Goal: Task Accomplishment & Management: Manage account settings

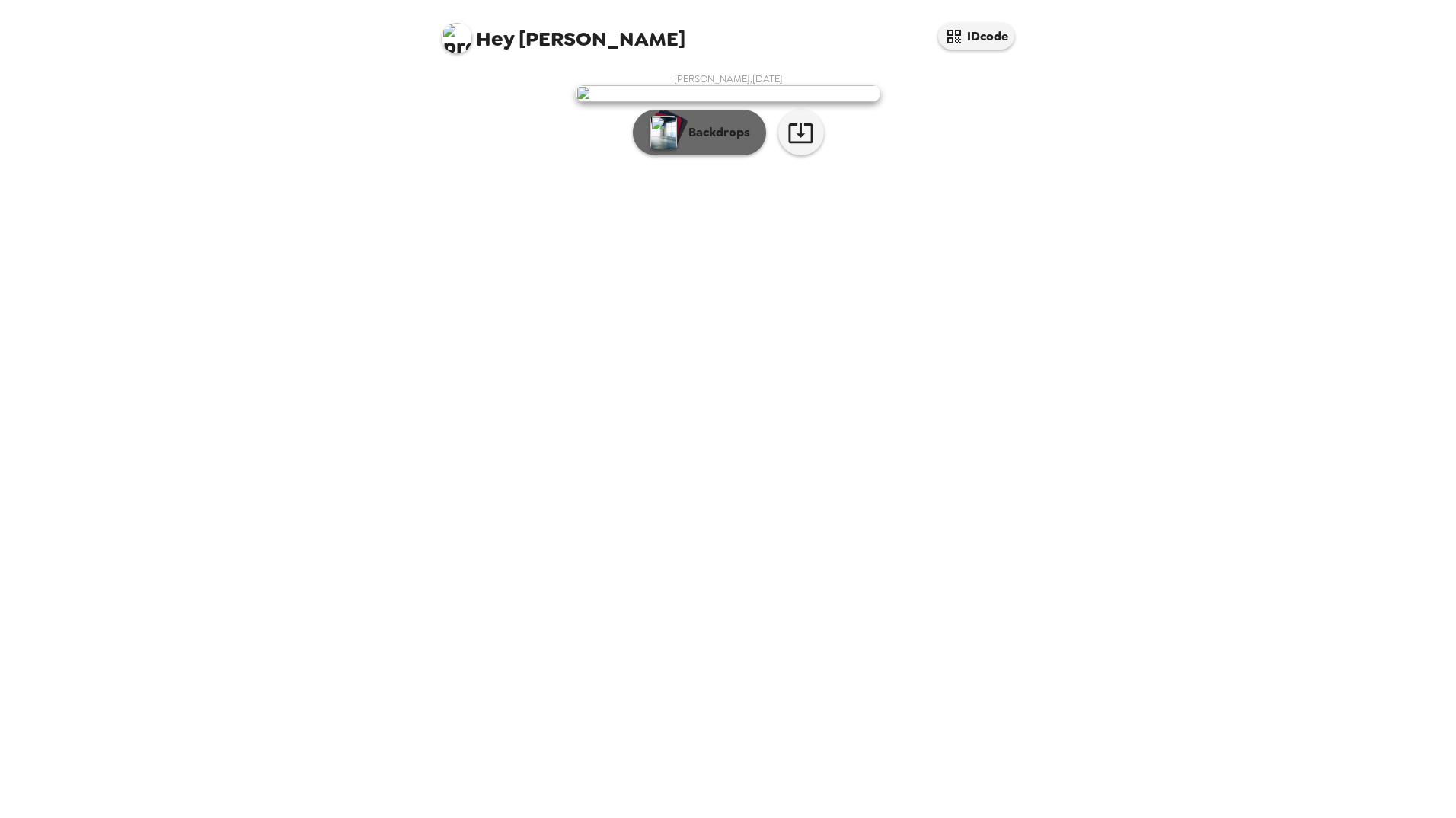
click at [744, 142] on p "Backdrops" at bounding box center [715, 133] width 70 height 18
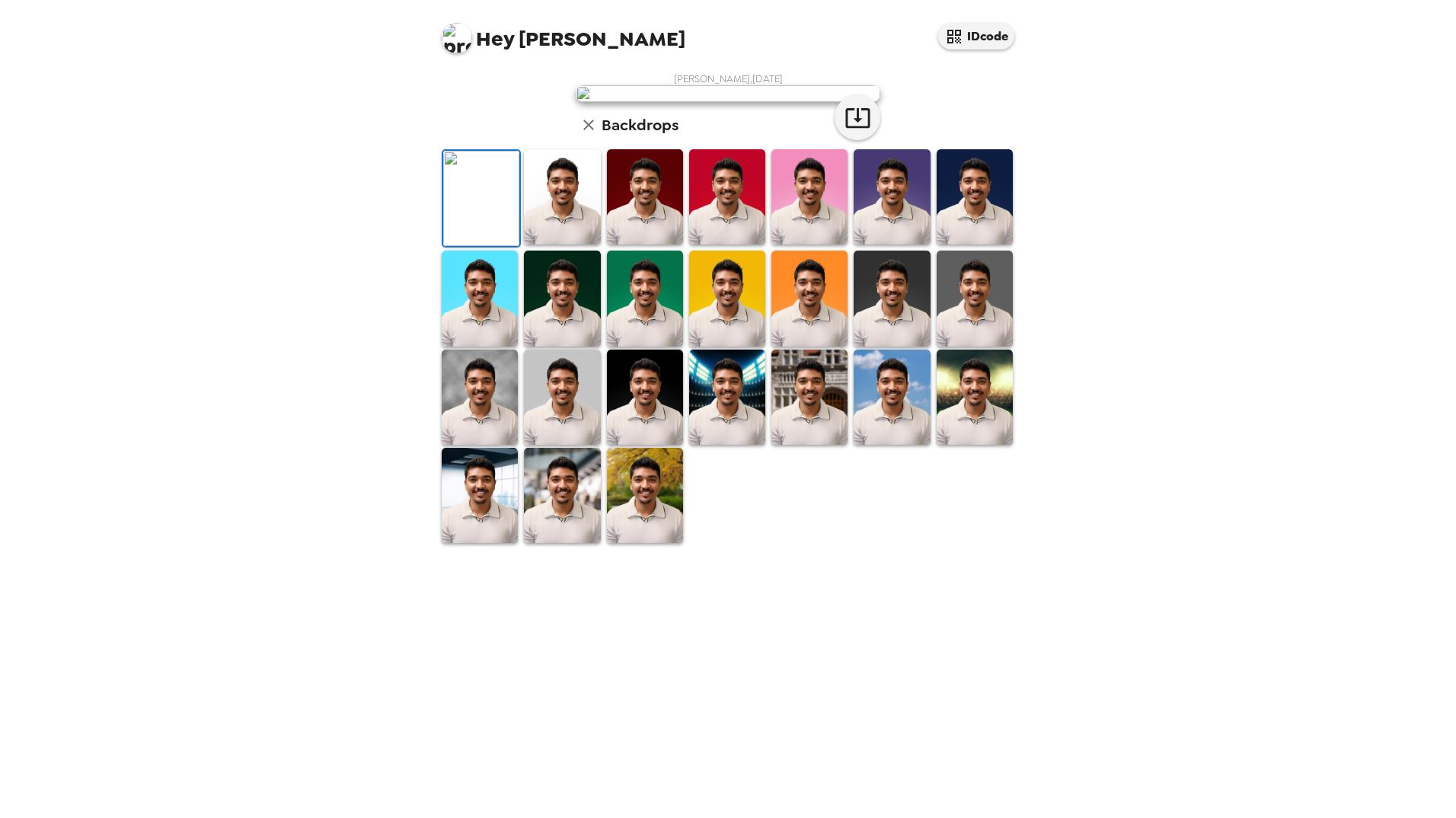
click at [566, 244] on img at bounding box center [561, 196] width 76 height 95
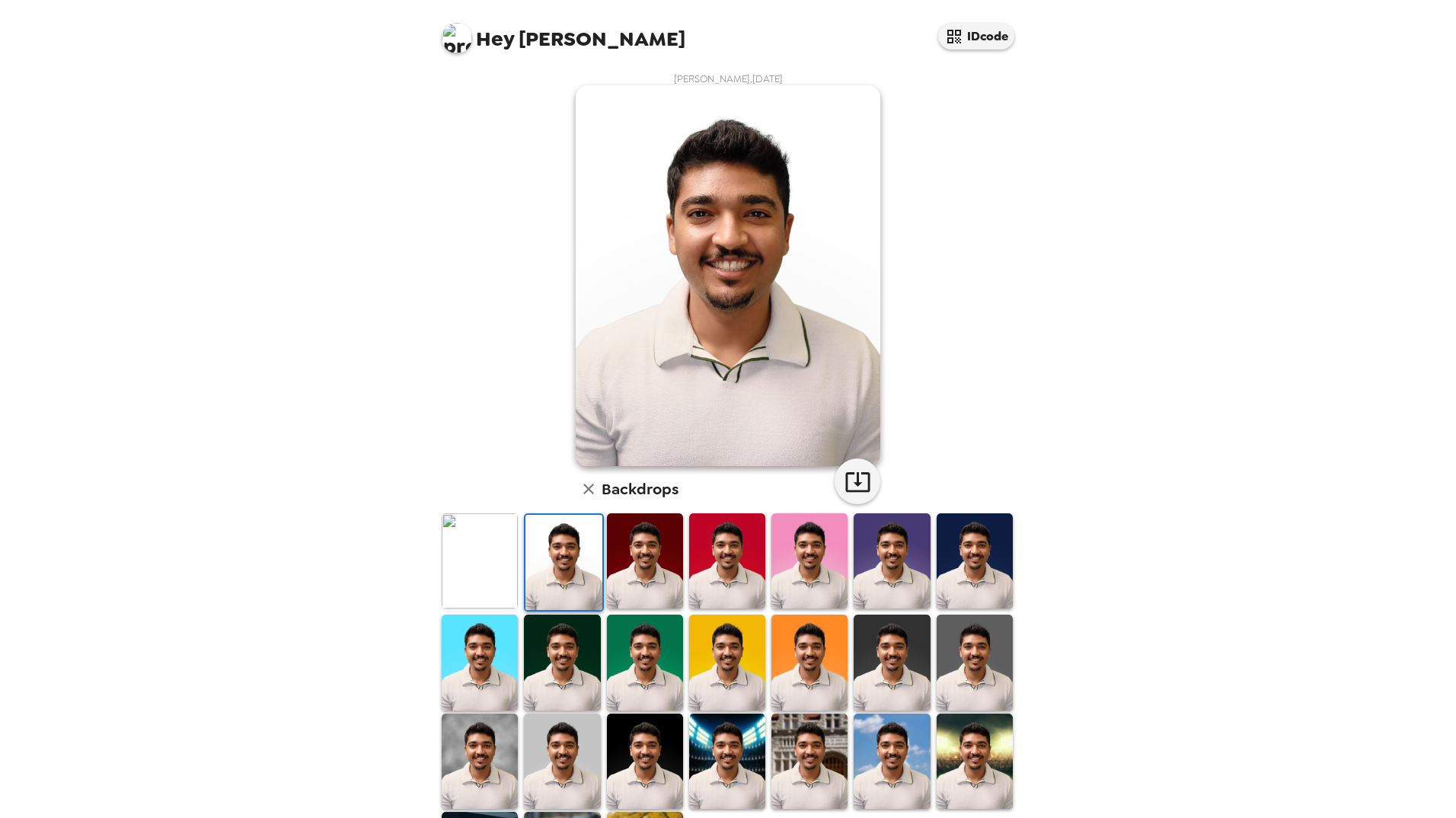
click at [642, 553] on img at bounding box center [645, 560] width 76 height 95
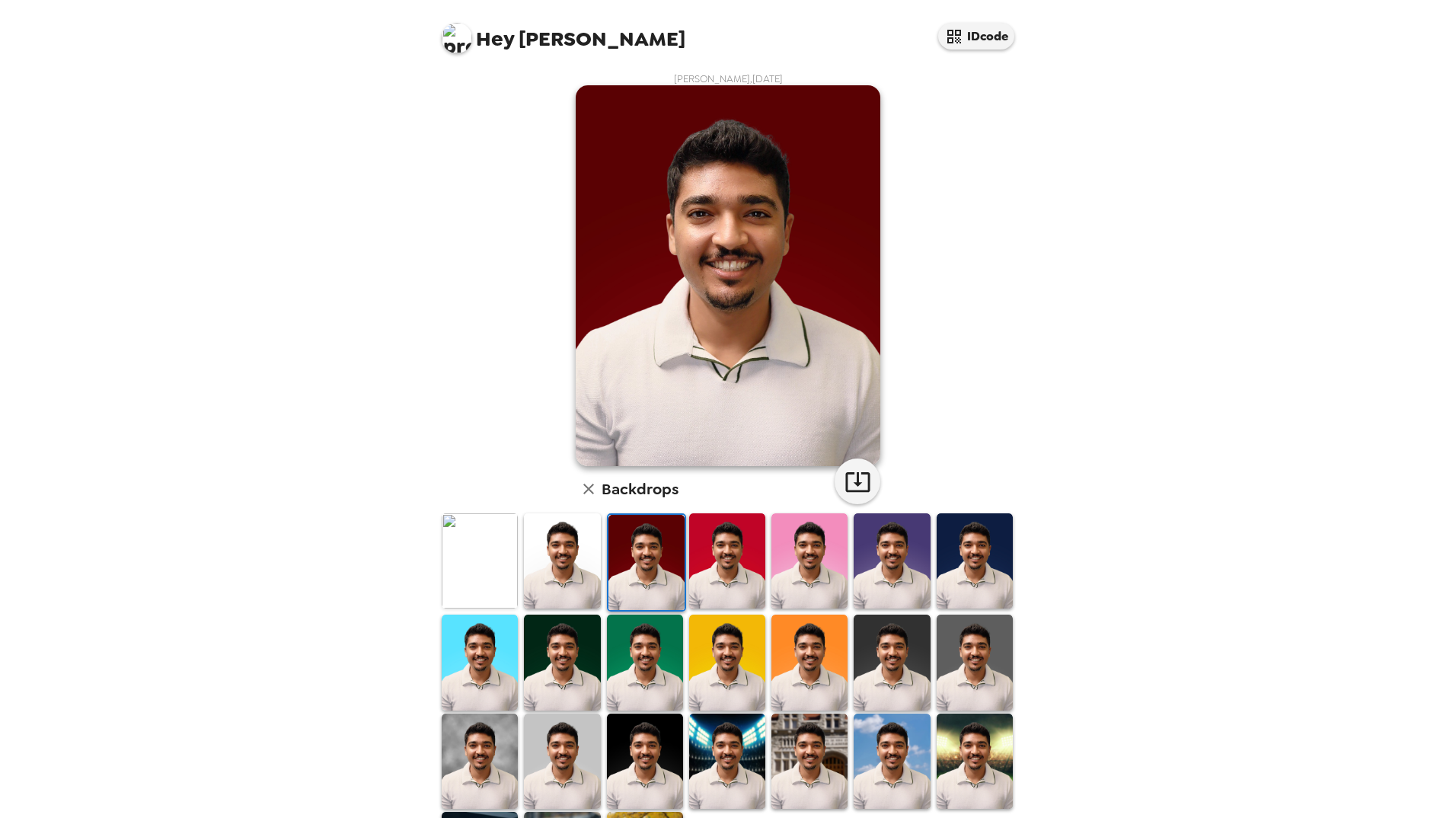
click at [504, 551] on img at bounding box center [479, 560] width 76 height 95
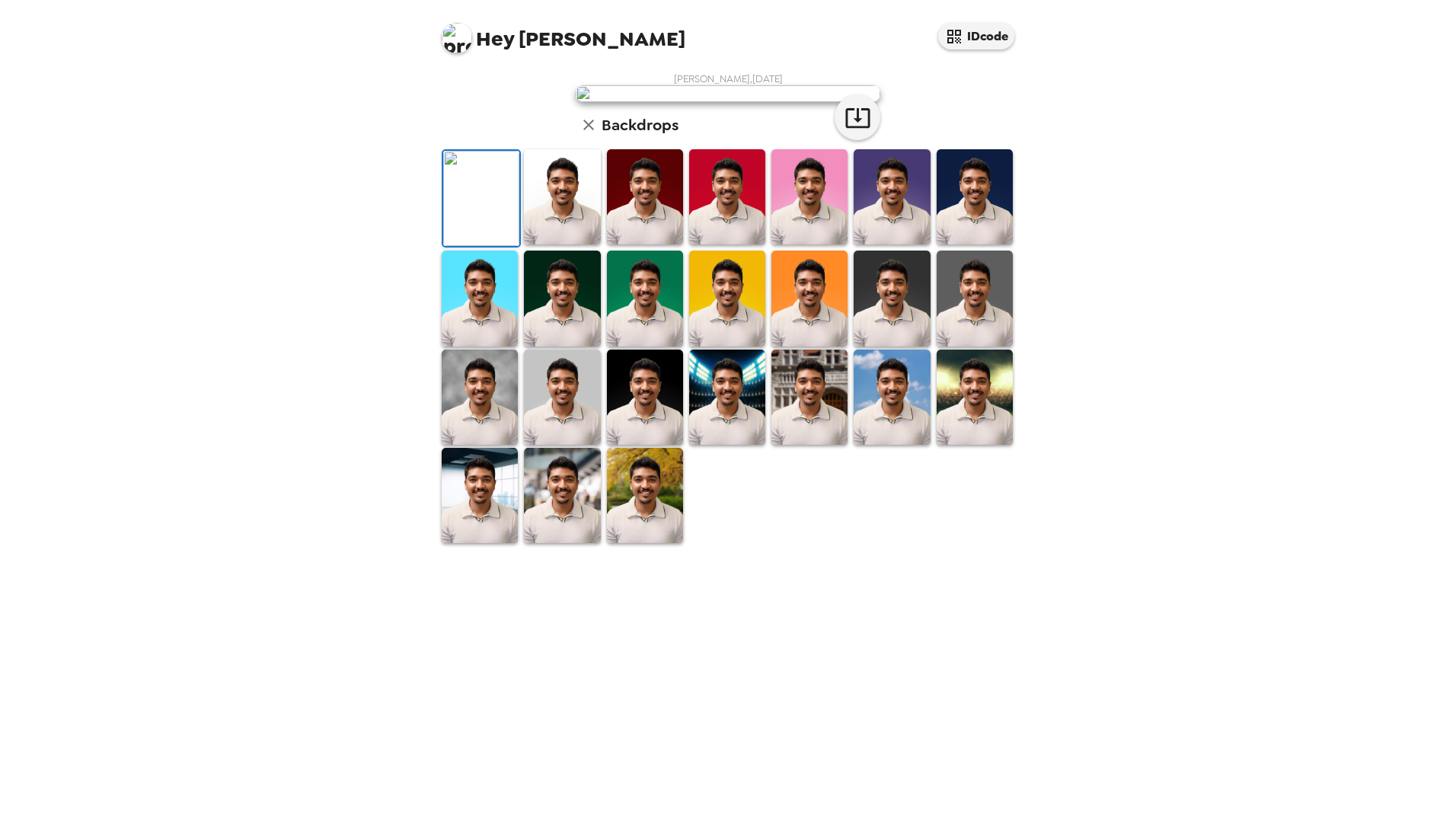
scroll to position [106, 0]
click at [963, 445] on img at bounding box center [974, 397] width 76 height 95
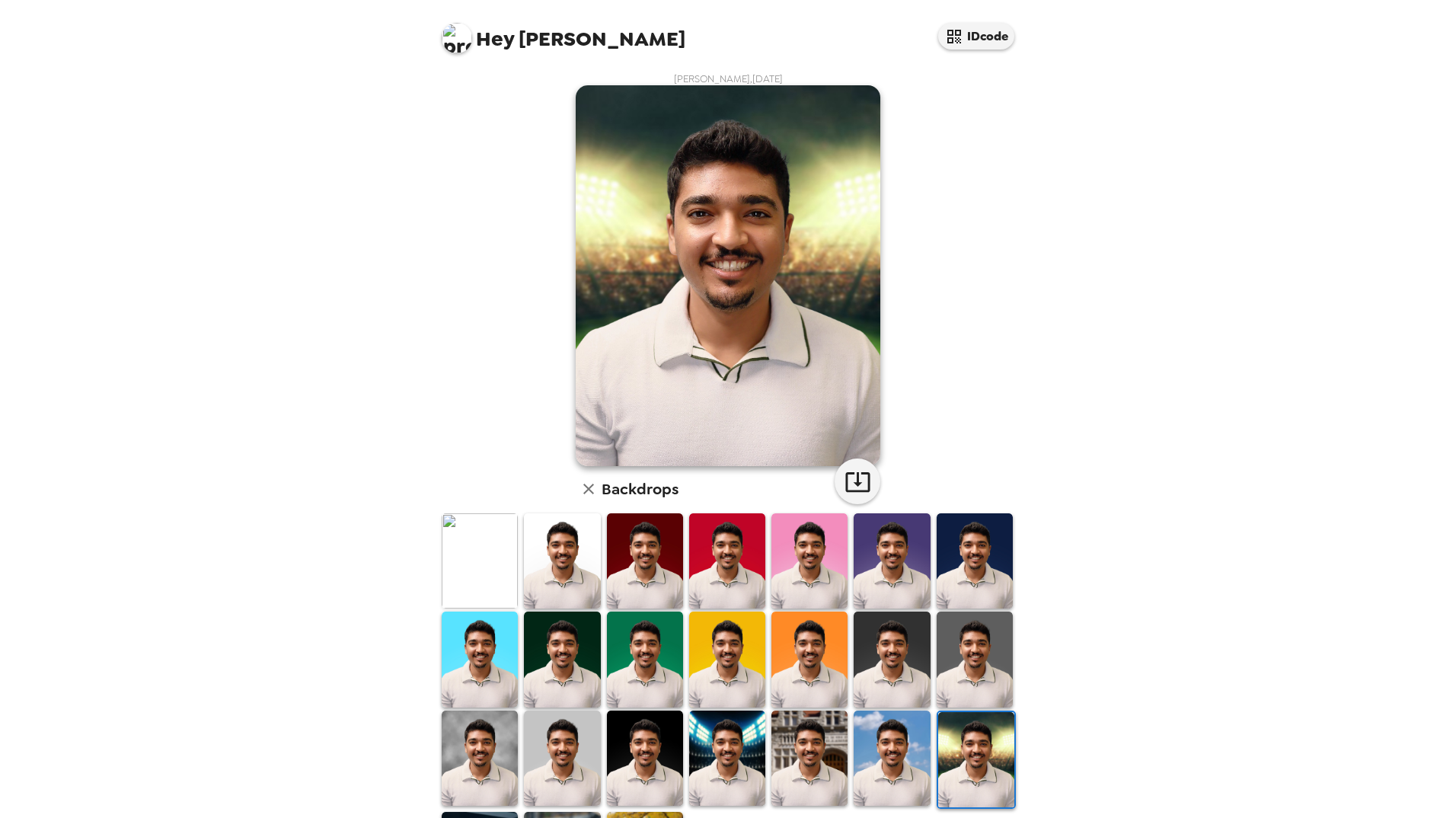
scroll to position [81, 0]
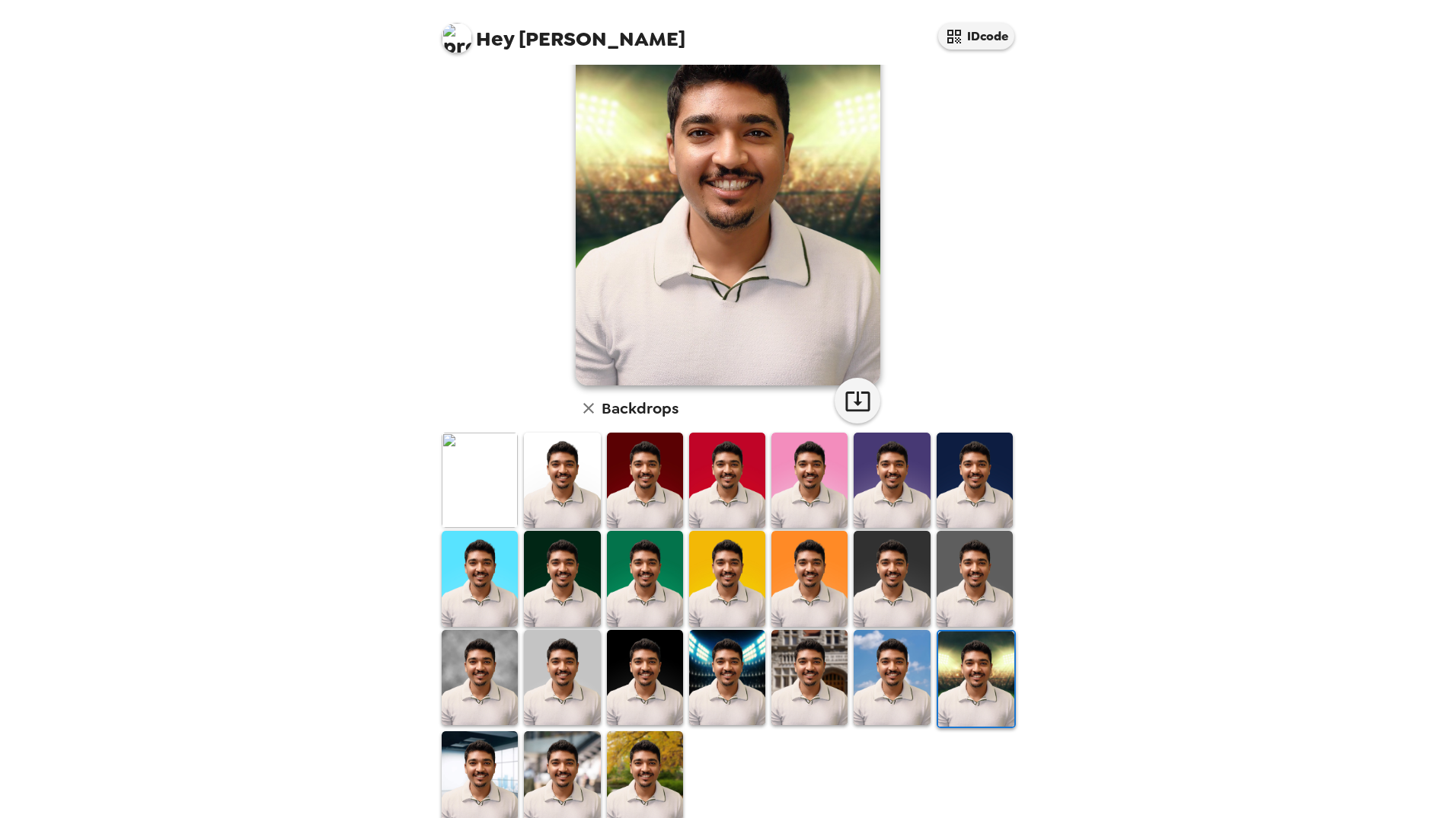
click at [972, 553] on img at bounding box center [974, 578] width 76 height 95
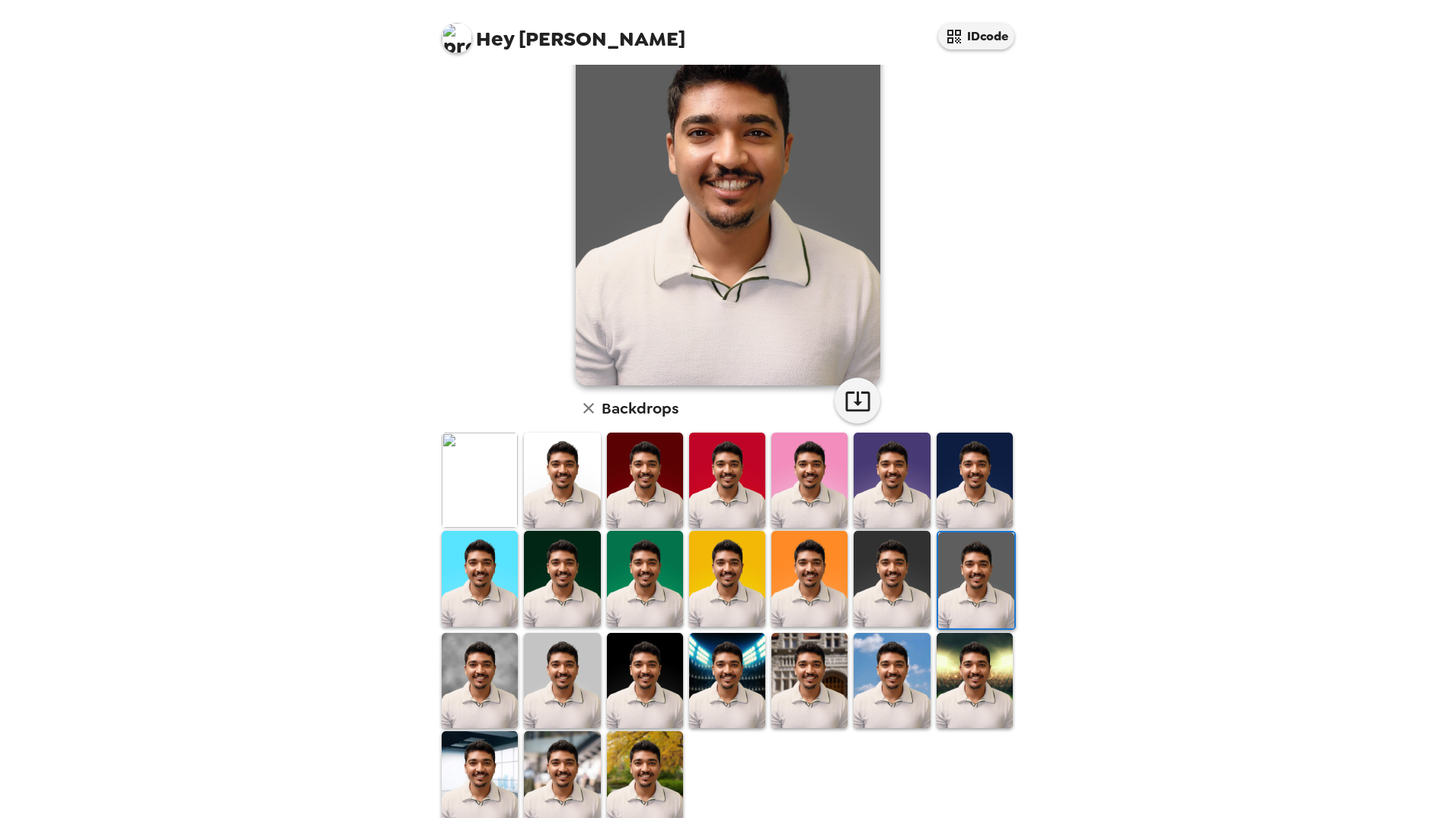
click at [639, 570] on img at bounding box center [645, 578] width 76 height 95
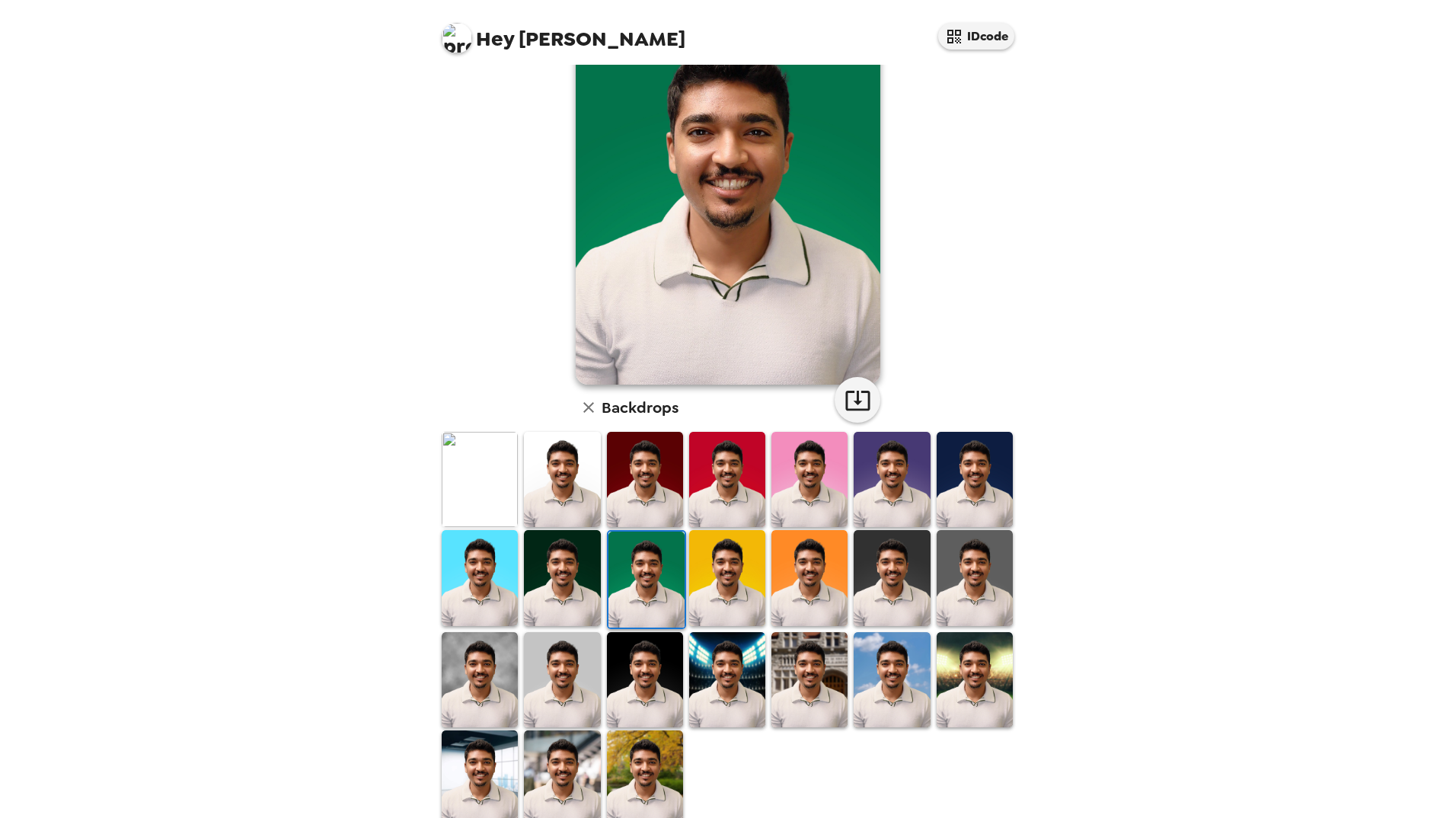
scroll to position [106, 0]
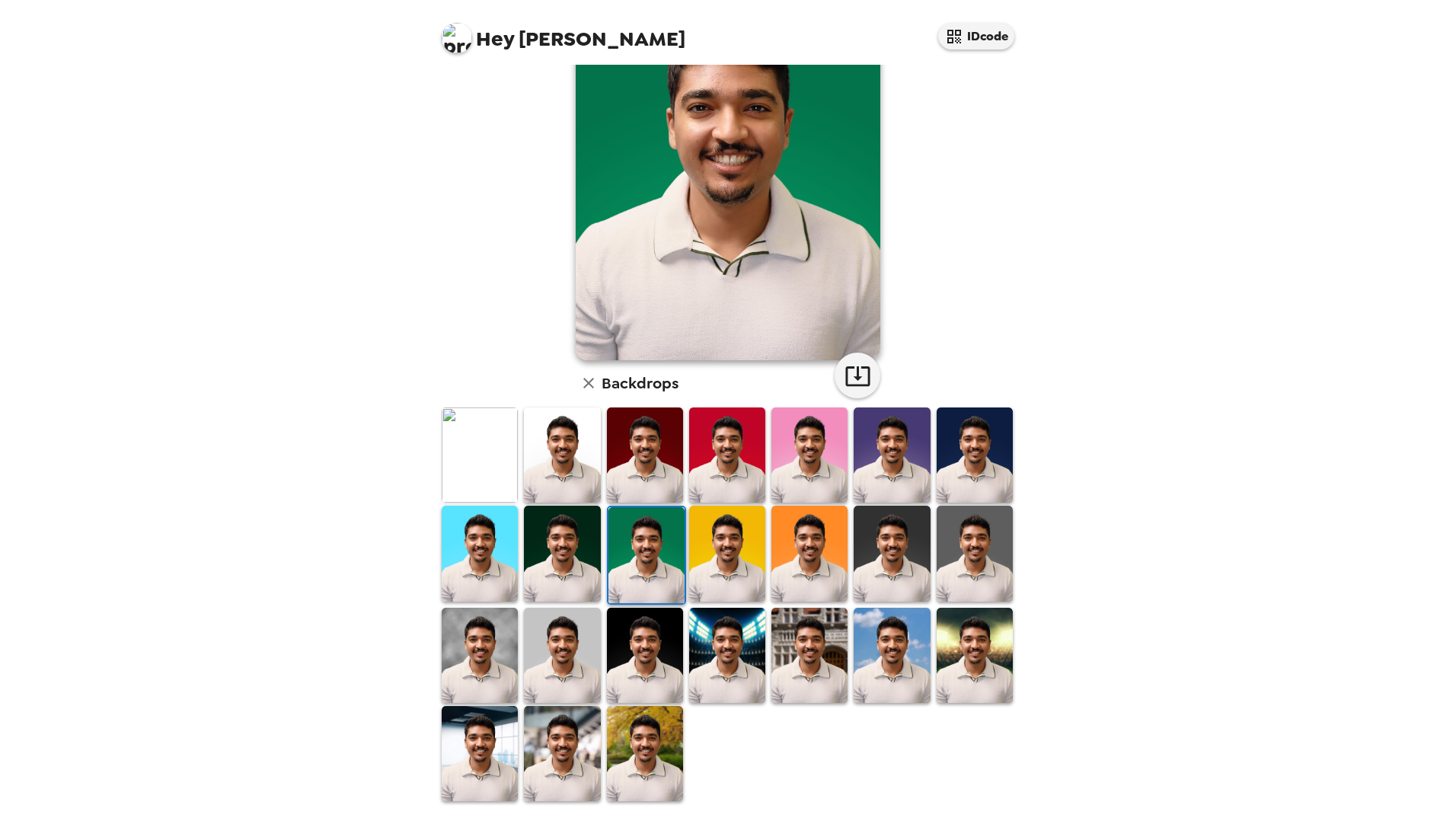
click at [639, 732] on img at bounding box center [645, 753] width 76 height 95
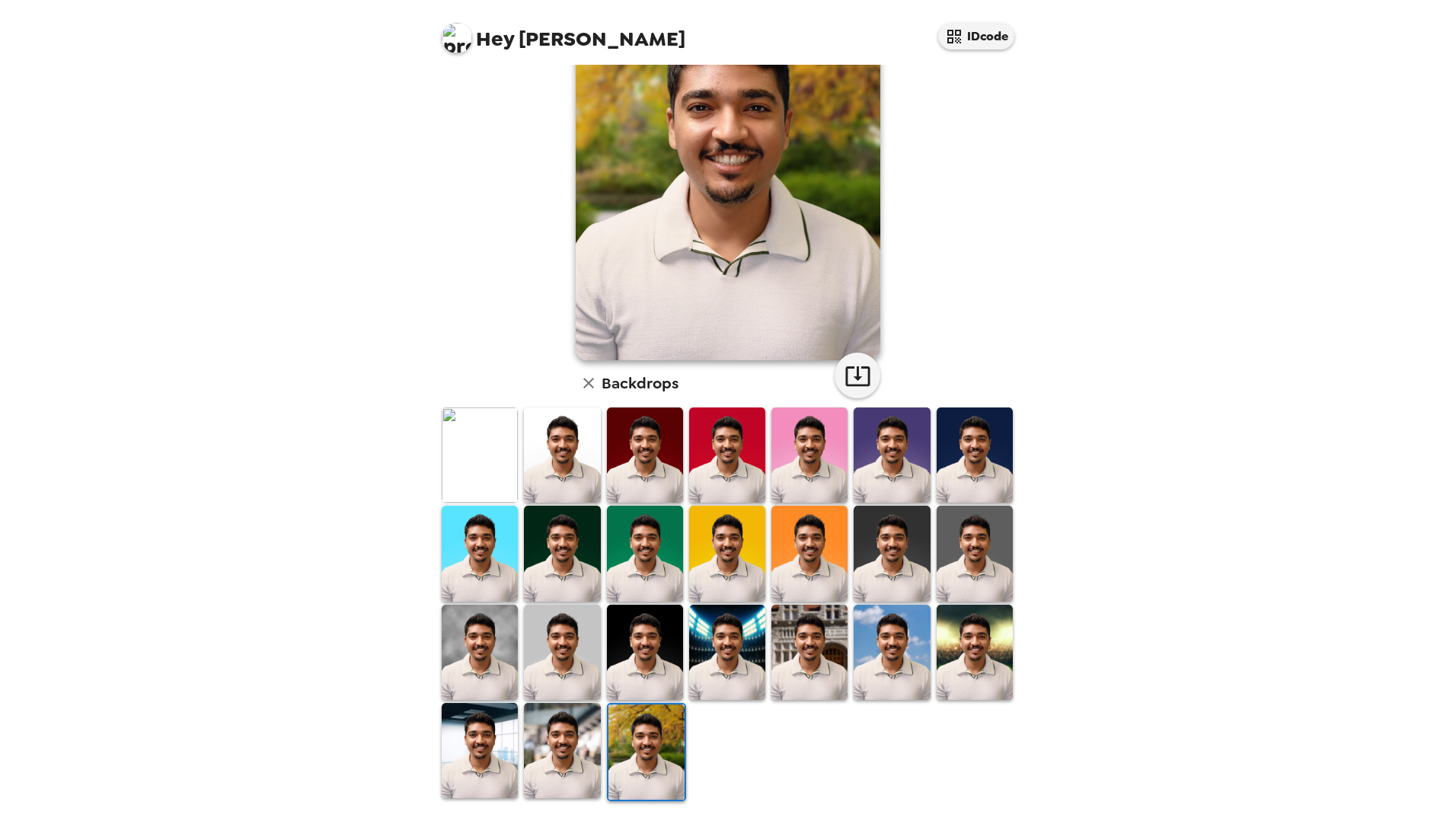
click at [521, 730] on div at bounding box center [562, 752] width 82 height 102
click at [532, 728] on img at bounding box center [561, 750] width 76 height 95
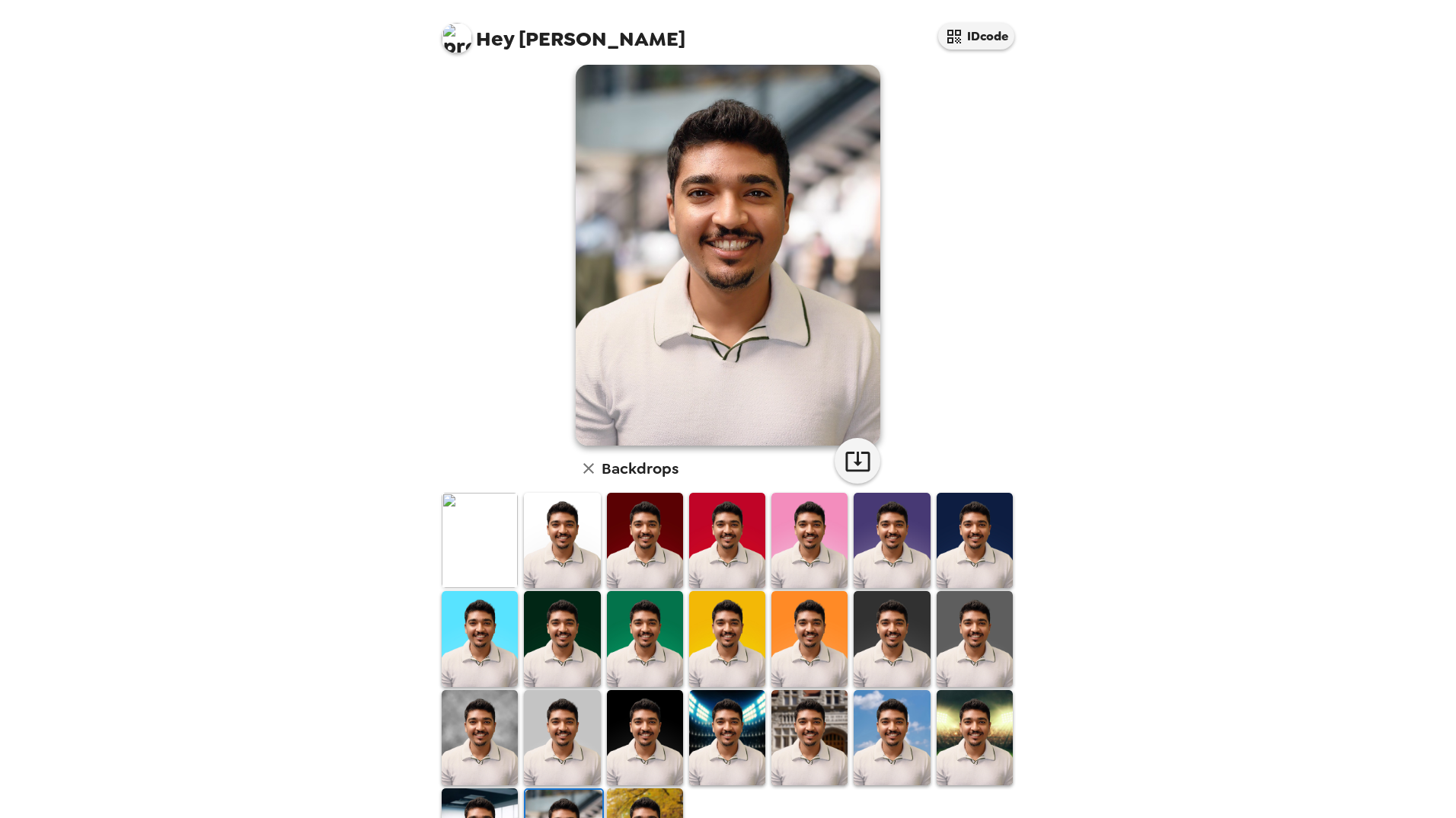
scroll to position [20, 0]
click at [573, 607] on img at bounding box center [561, 638] width 76 height 95
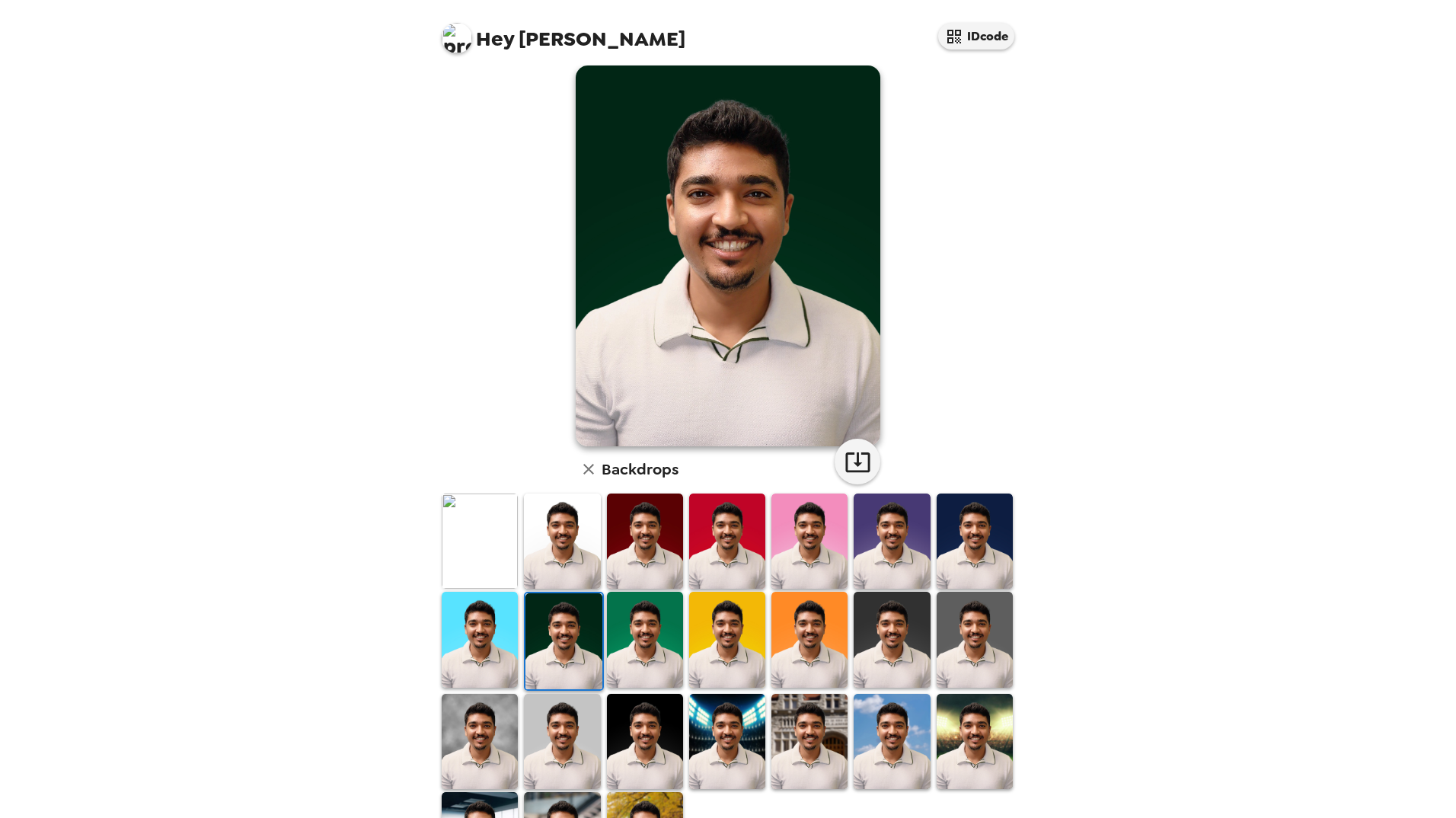
click at [648, 610] on img at bounding box center [645, 638] width 76 height 95
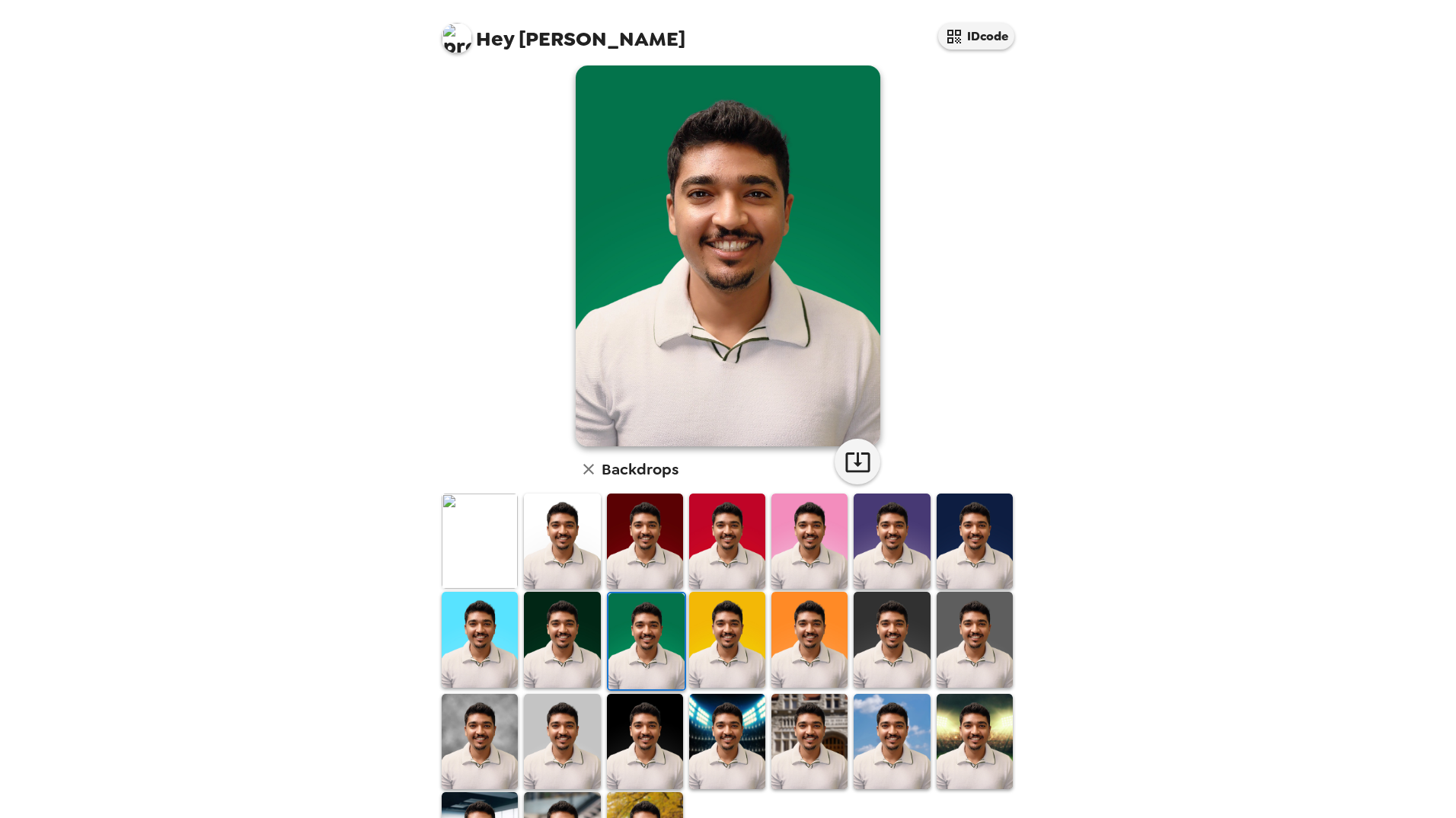
click at [561, 621] on img at bounding box center [561, 638] width 76 height 95
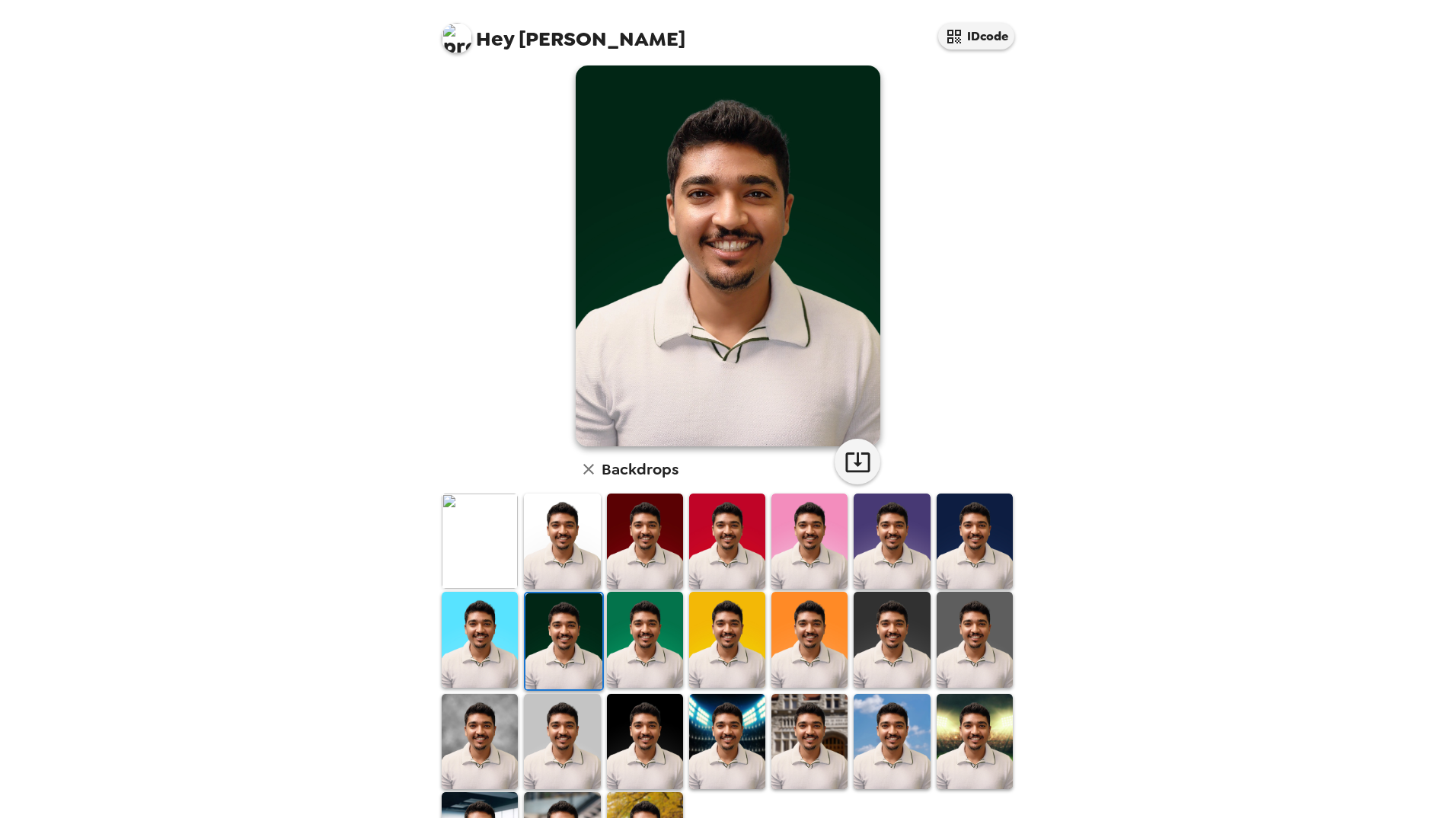
click at [937, 537] on img at bounding box center [974, 540] width 76 height 95
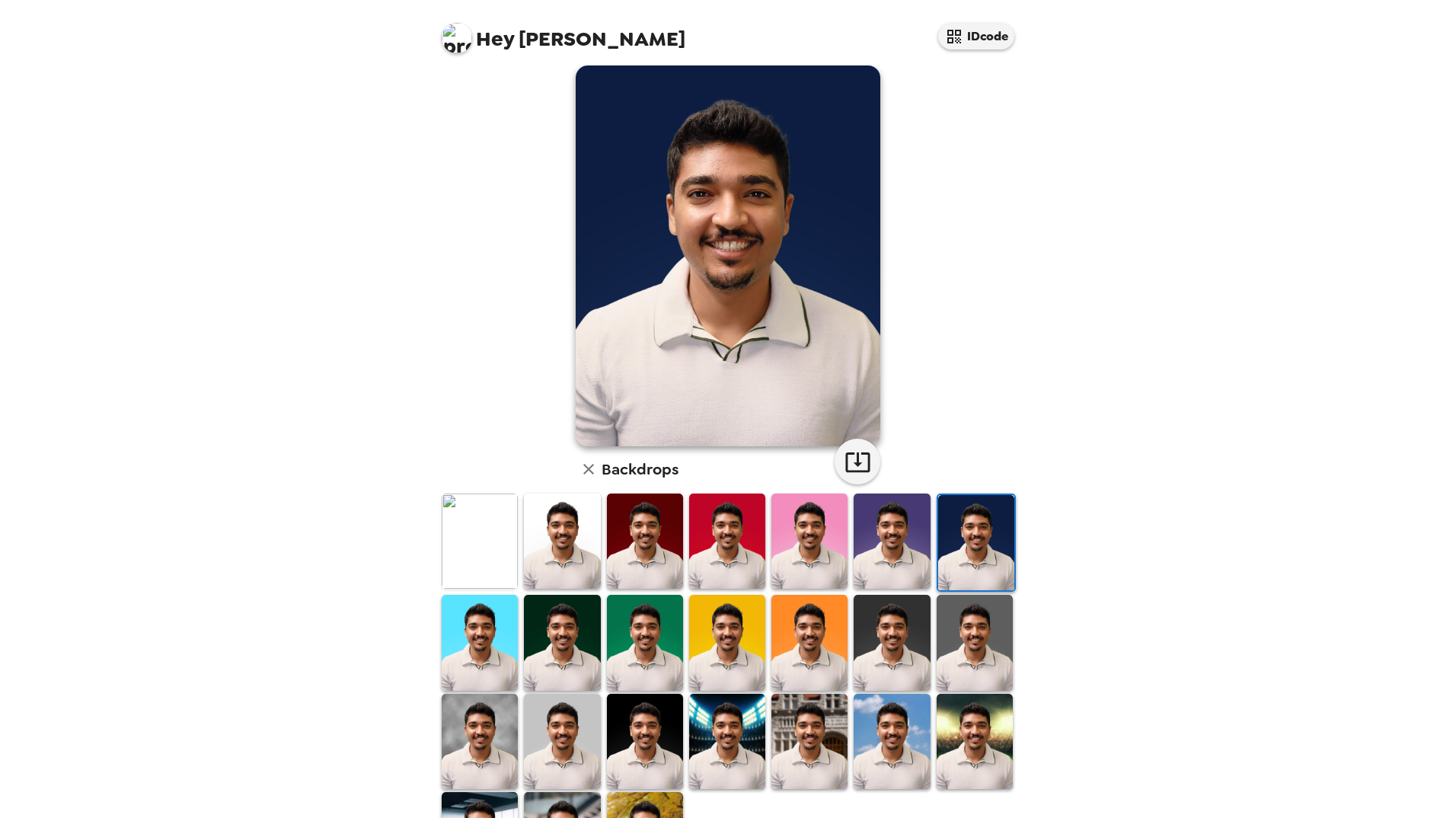
click at [497, 525] on img at bounding box center [479, 540] width 76 height 95
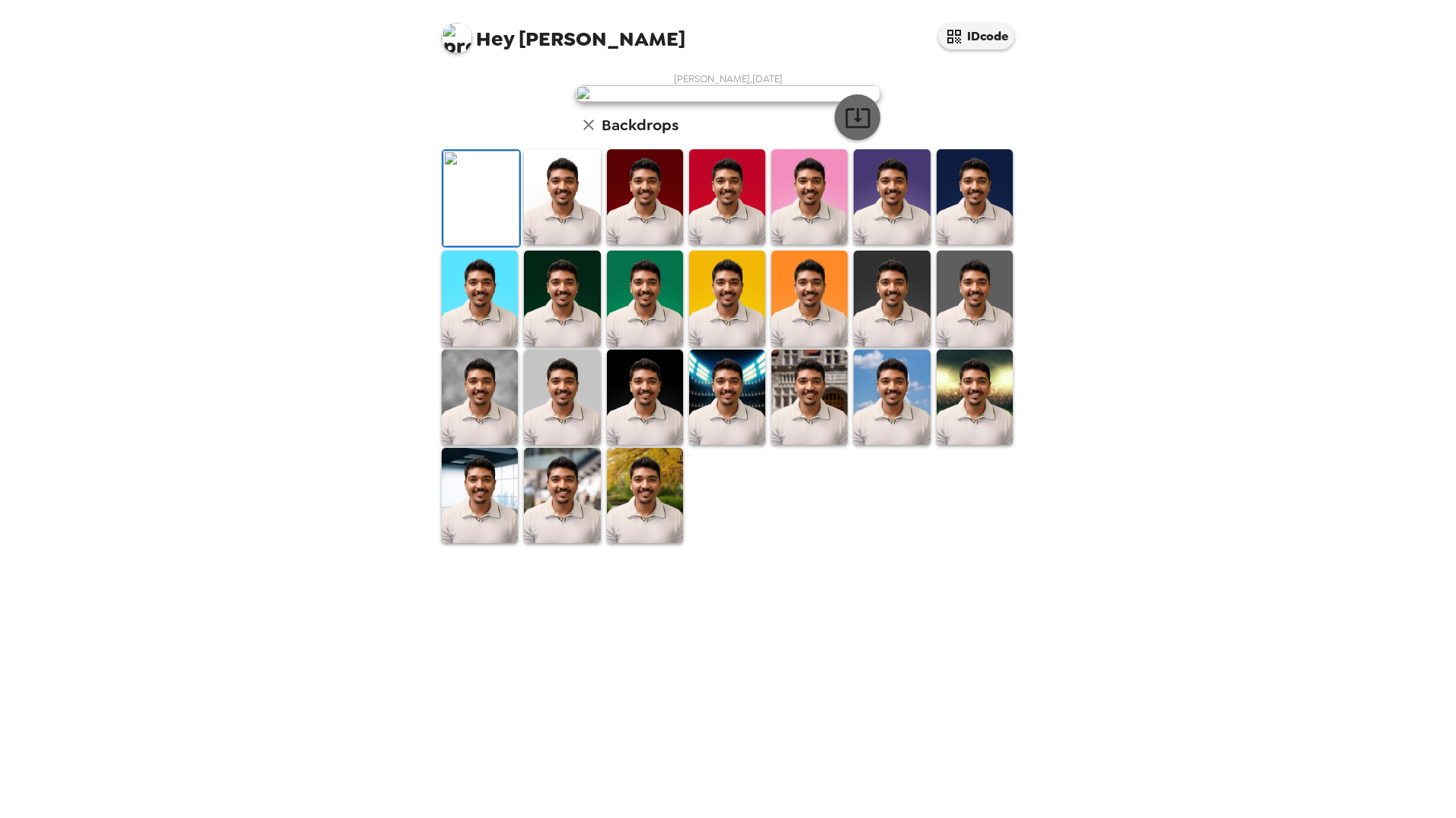
click at [855, 128] on icon "button" at bounding box center [857, 118] width 24 height 20
click at [576, 244] on img at bounding box center [561, 196] width 76 height 95
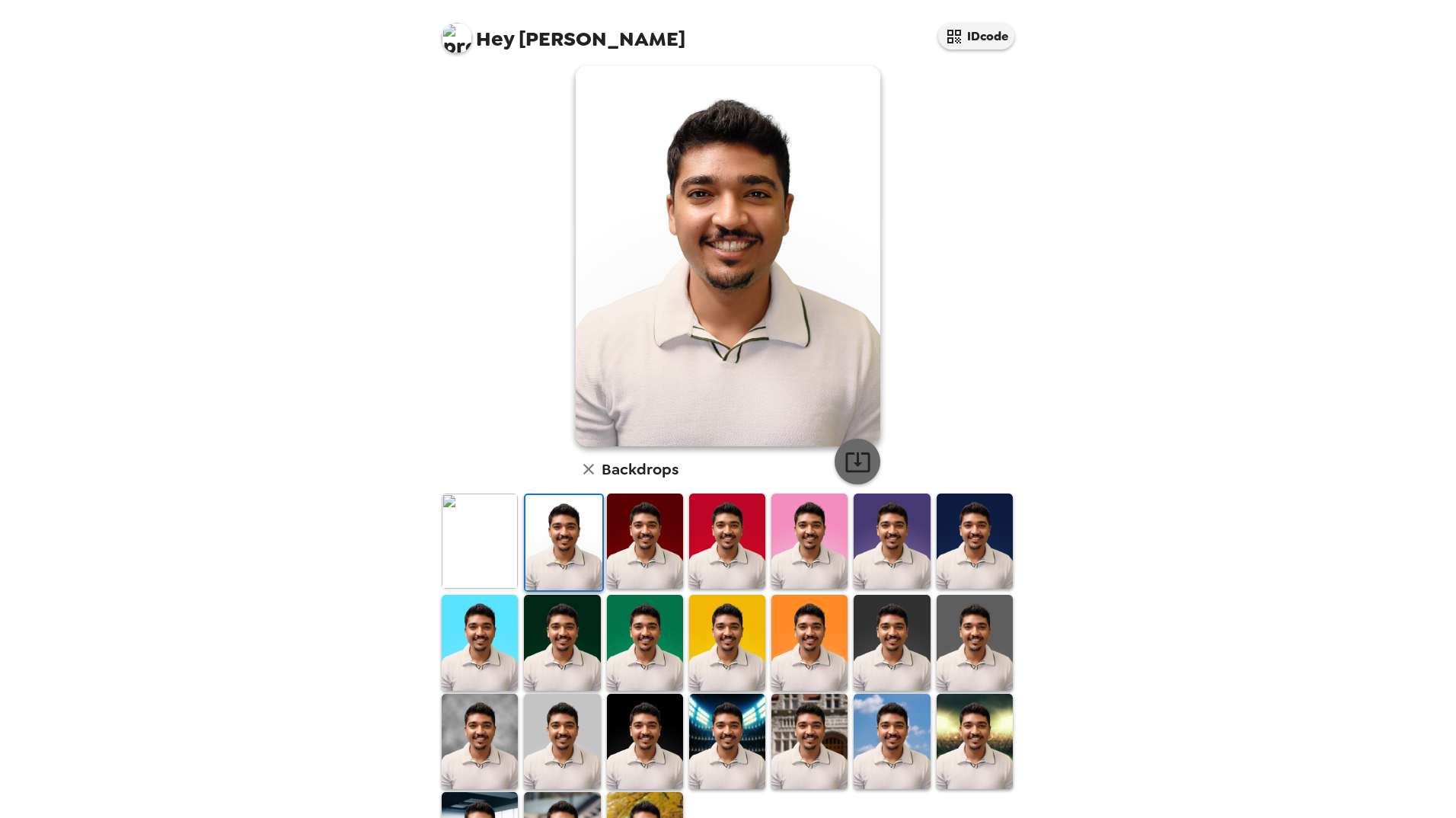
click at [852, 453] on icon "button" at bounding box center [857, 462] width 24 height 20
click at [641, 539] on img at bounding box center [645, 540] width 76 height 95
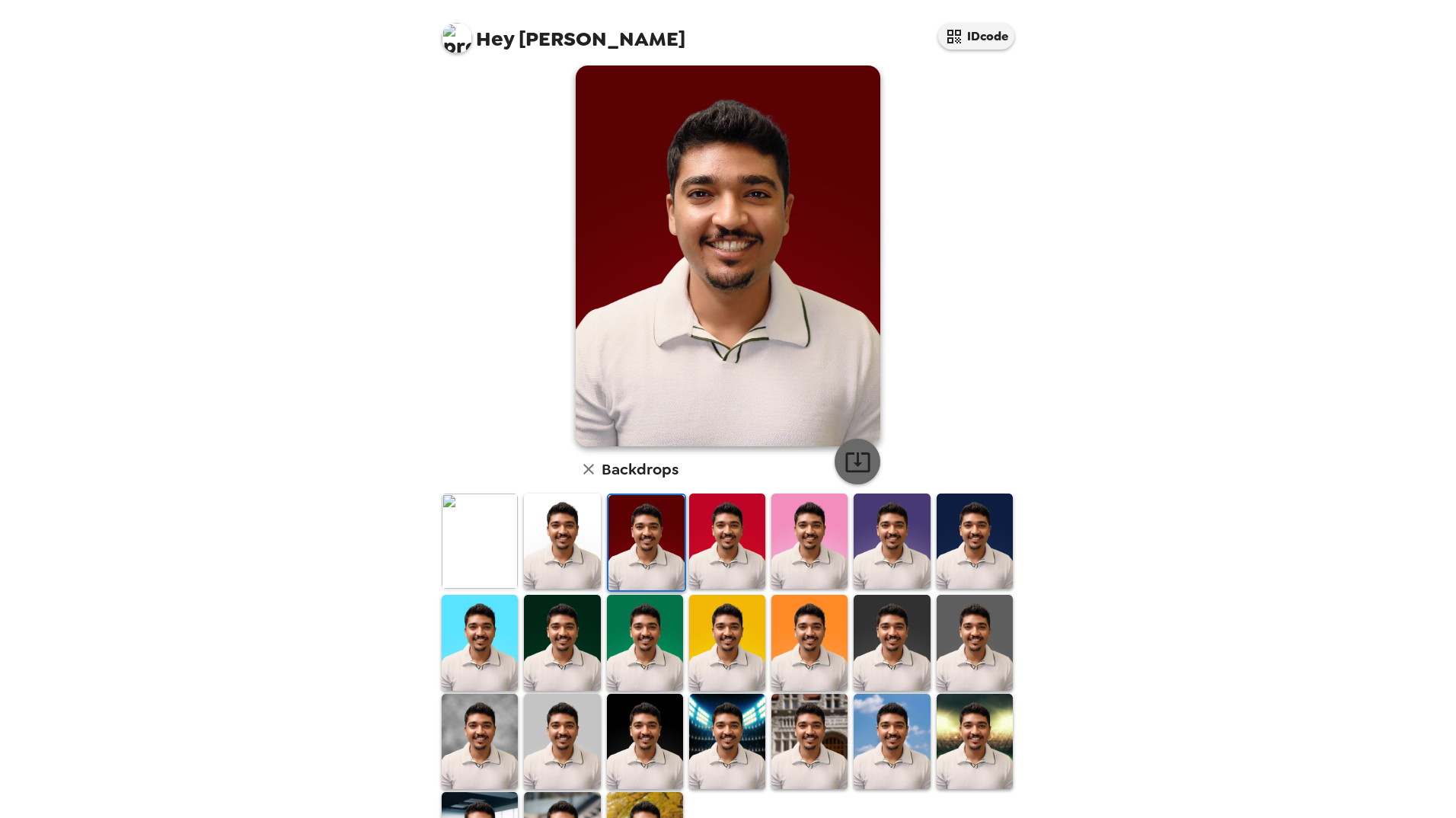
click at [862, 451] on icon "button" at bounding box center [858, 462] width 27 height 27
click at [733, 523] on img at bounding box center [727, 540] width 76 height 95
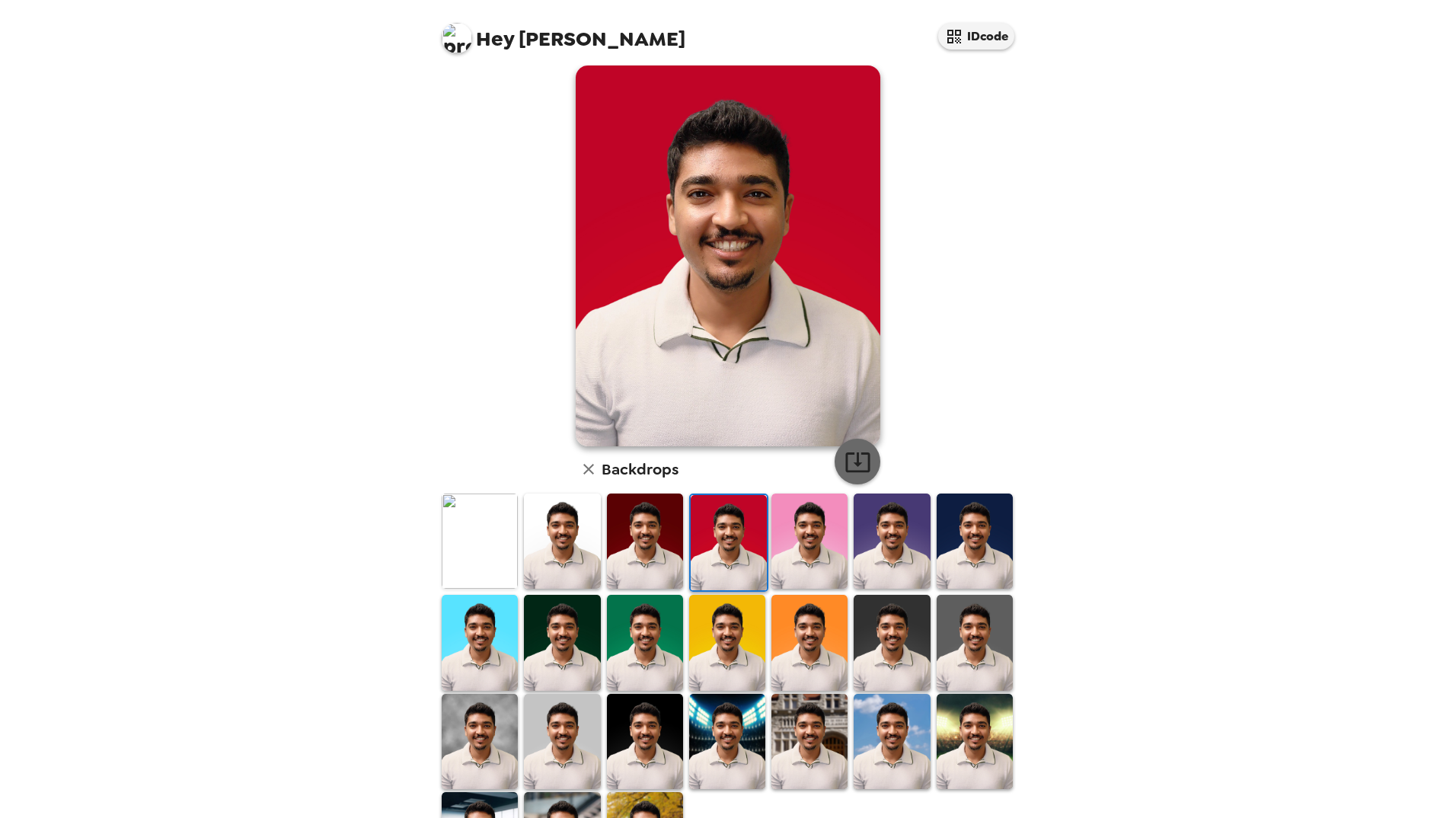
click at [855, 466] on icon "button" at bounding box center [858, 462] width 27 height 27
click at [828, 514] on img at bounding box center [809, 540] width 76 height 95
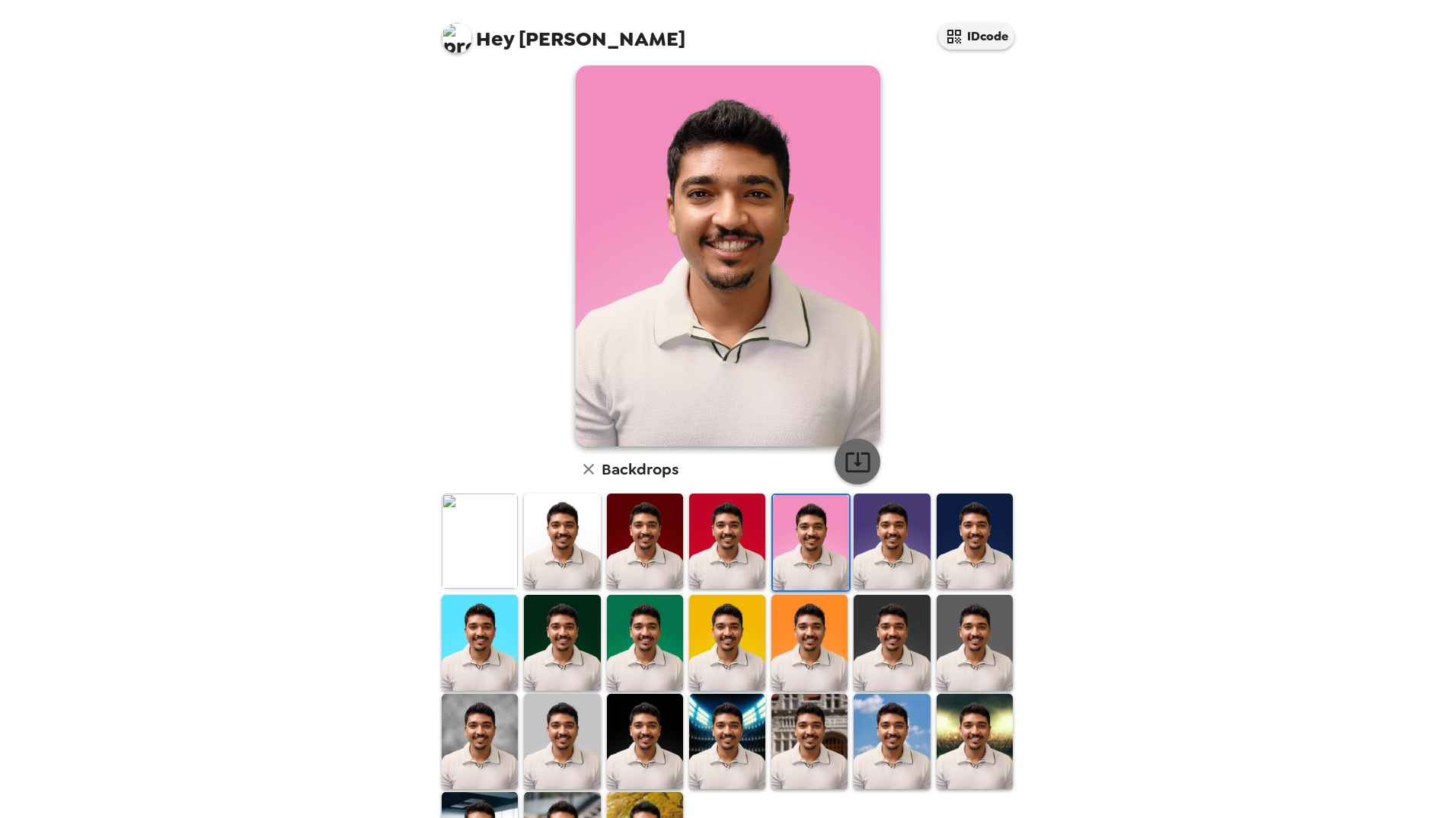
click at [854, 456] on icon "button" at bounding box center [858, 462] width 27 height 27
click at [874, 539] on img at bounding box center [891, 540] width 76 height 95
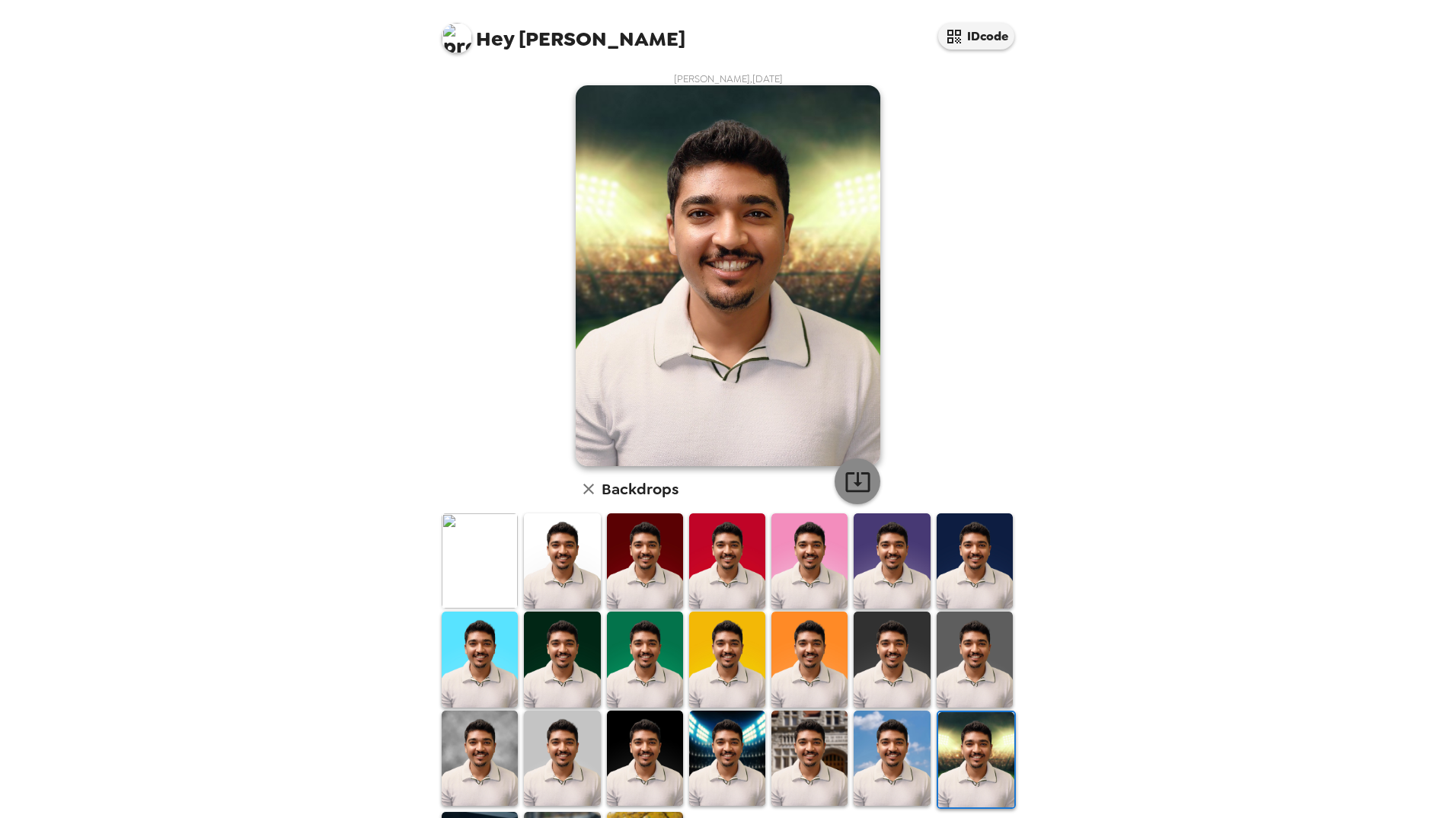
scroll to position [20, 0]
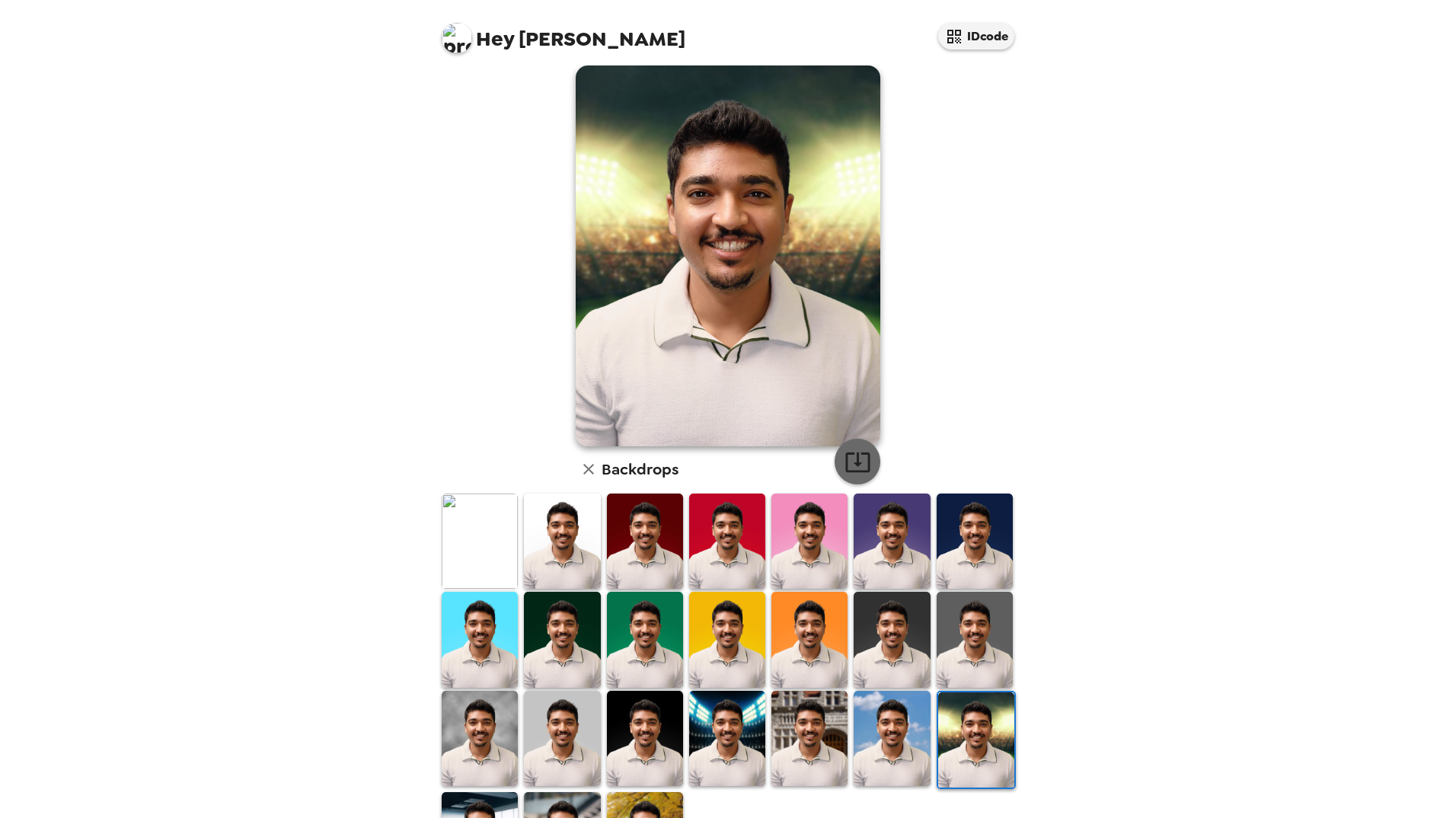
click at [859, 470] on icon "button" at bounding box center [857, 462] width 24 height 20
click at [884, 738] on img at bounding box center [891, 737] width 76 height 95
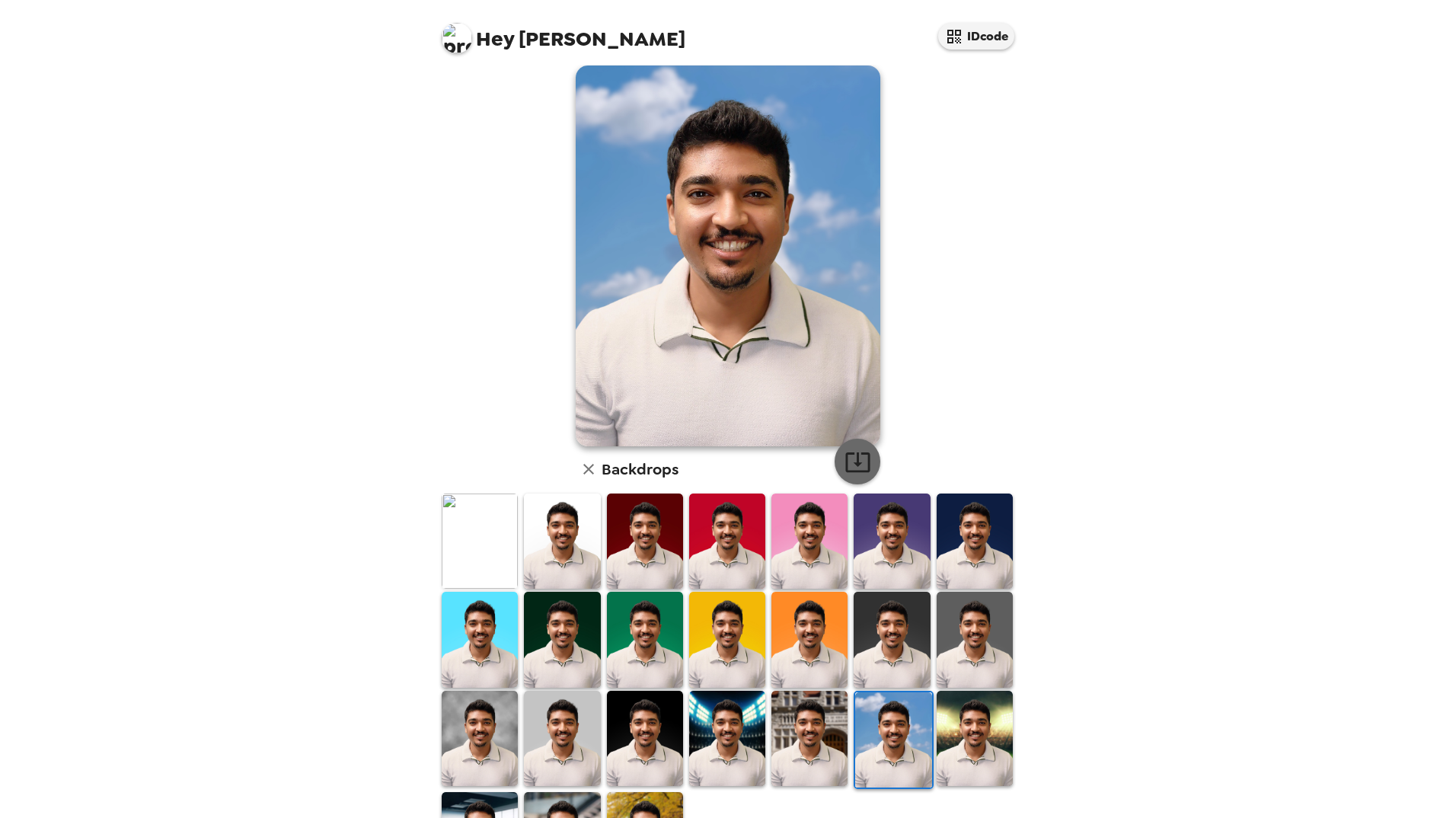
click at [845, 466] on icon "button" at bounding box center [858, 462] width 27 height 27
click at [796, 727] on img at bounding box center [809, 737] width 76 height 95
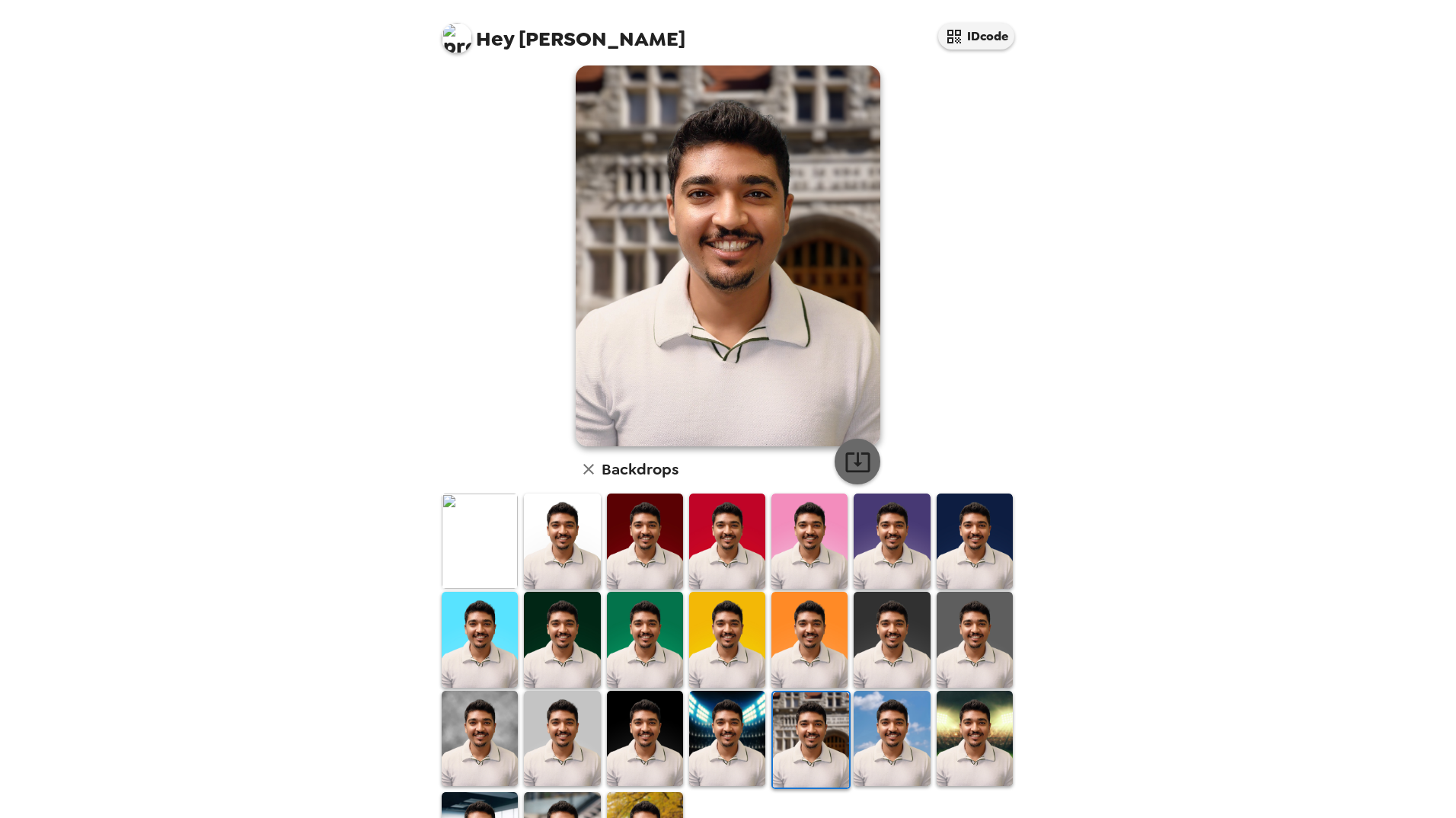
click at [846, 456] on icon "button" at bounding box center [858, 462] width 27 height 27
click at [744, 715] on img at bounding box center [727, 737] width 76 height 95
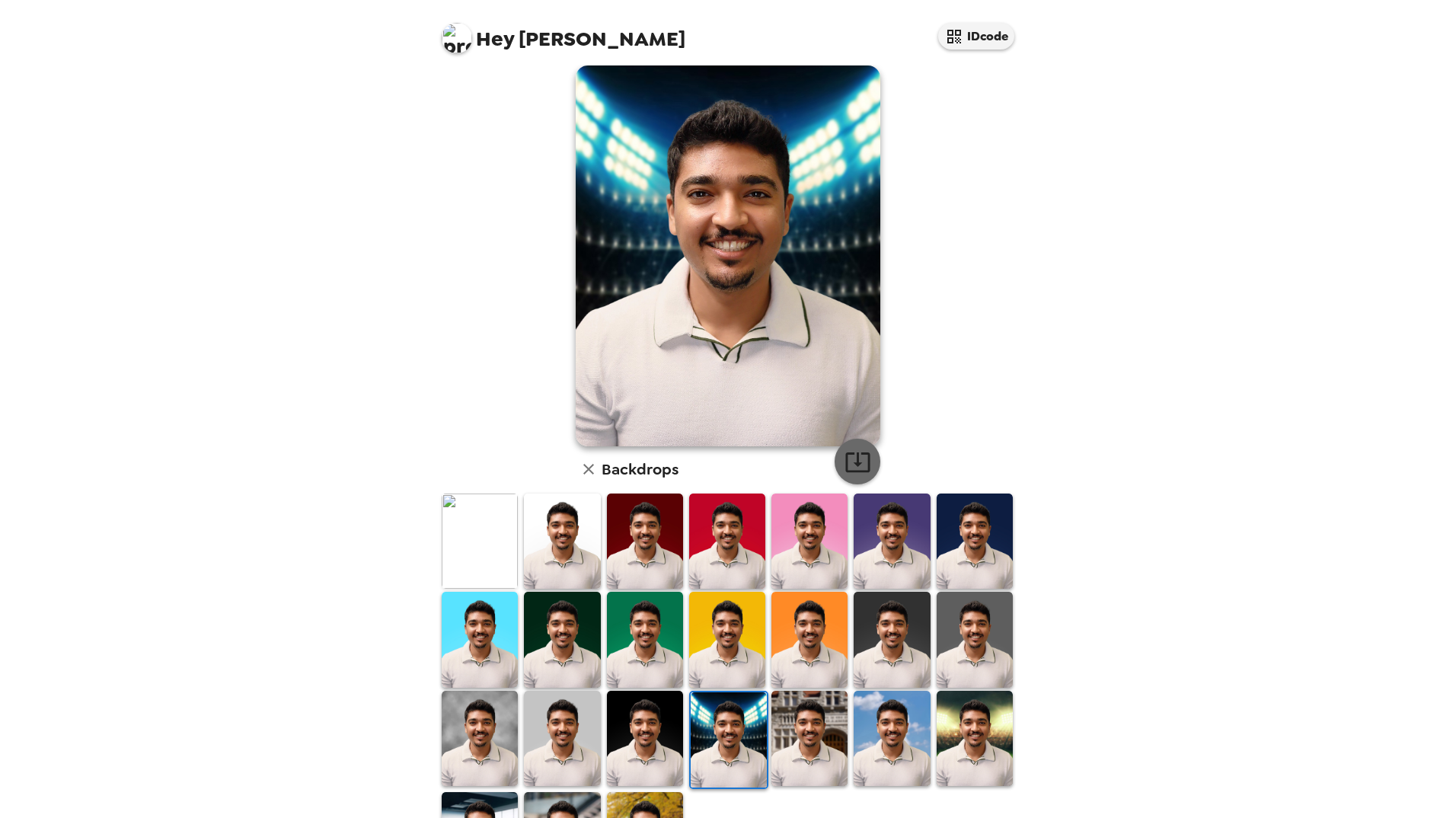
click at [853, 453] on icon "button" at bounding box center [858, 462] width 27 height 27
click at [628, 742] on img at bounding box center [645, 737] width 76 height 95
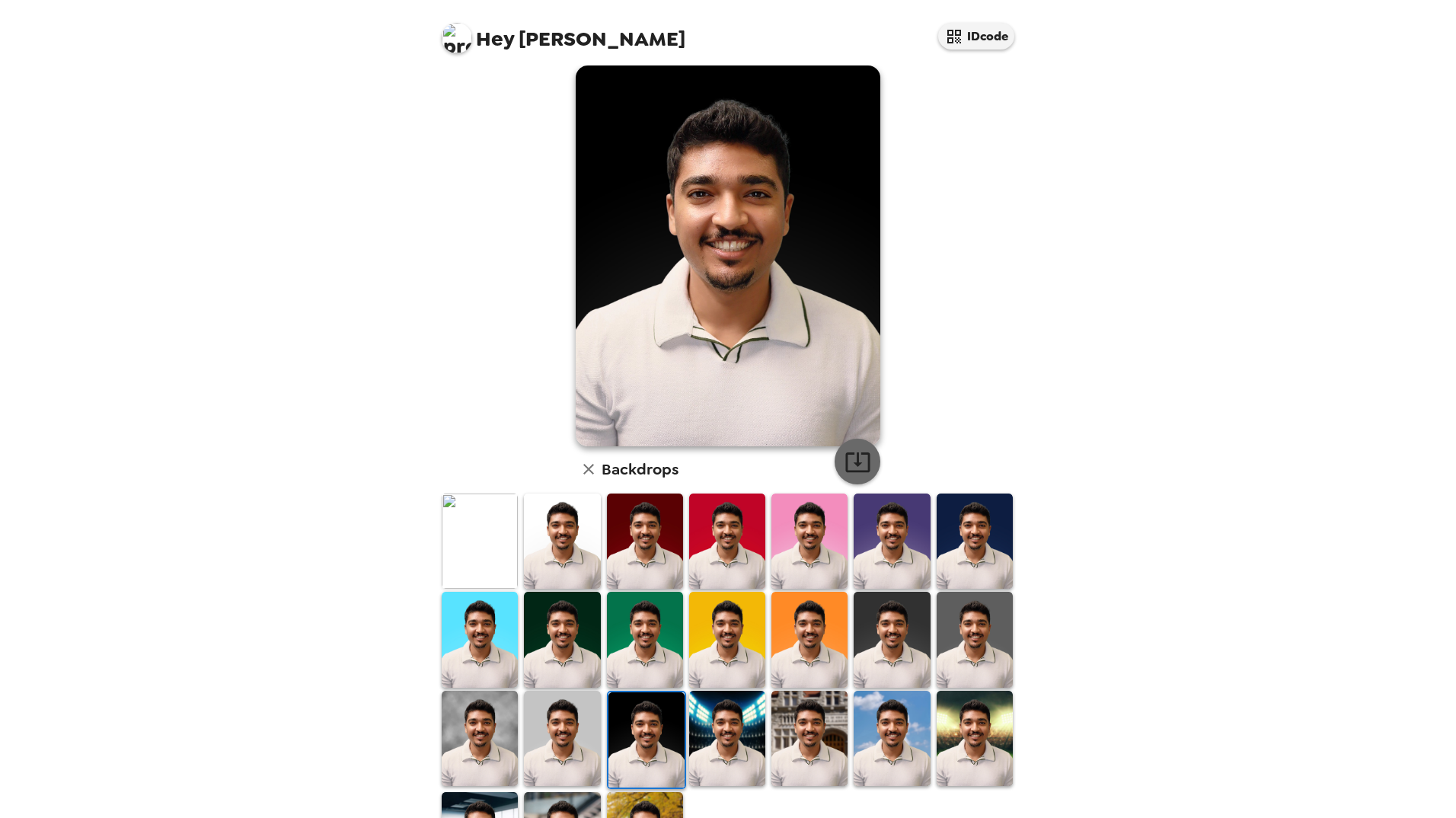
click at [845, 461] on icon "button" at bounding box center [858, 462] width 27 height 27
click at [568, 738] on img at bounding box center [561, 737] width 76 height 95
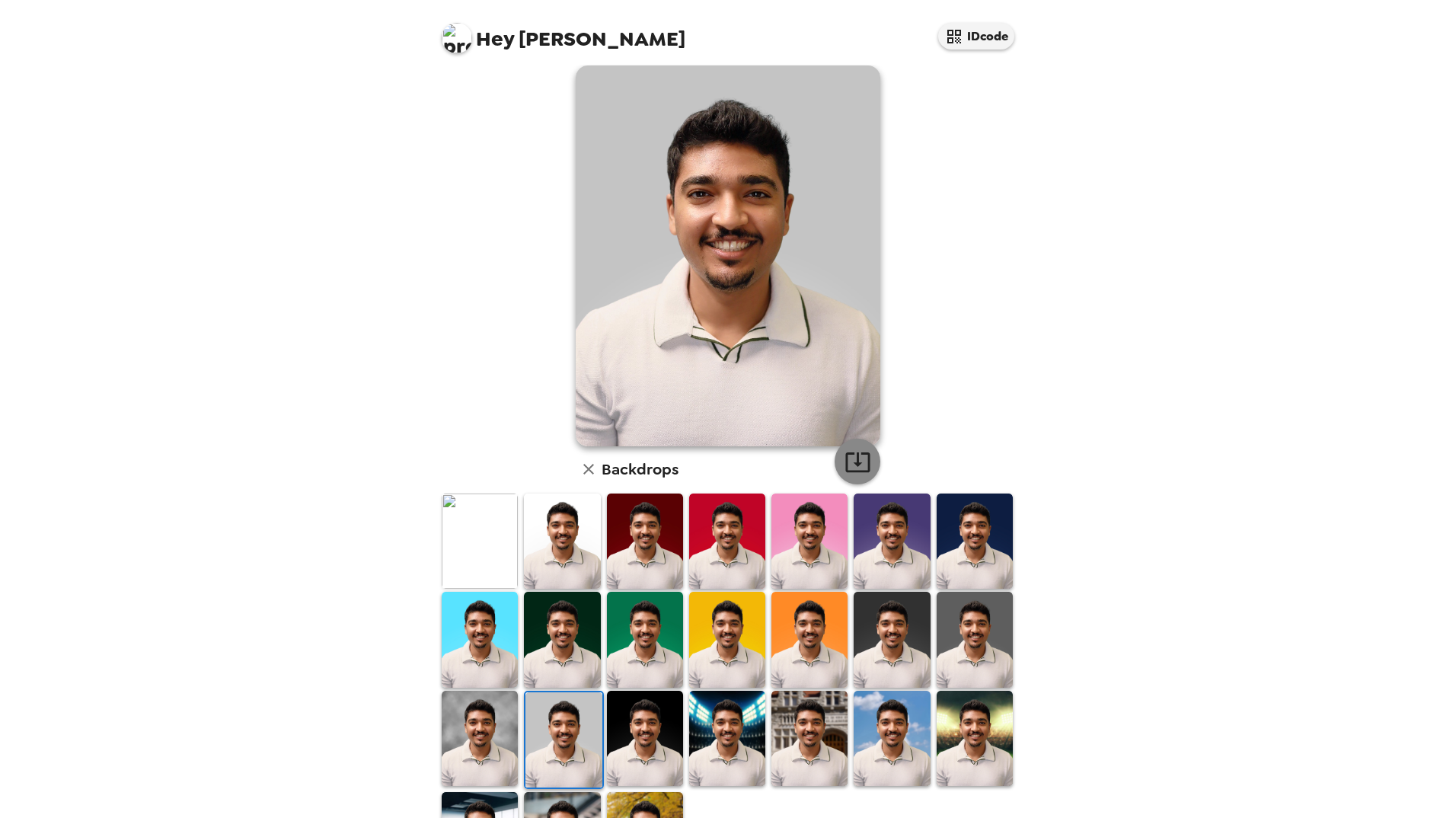
click at [853, 457] on icon "button" at bounding box center [858, 462] width 27 height 27
click at [488, 745] on img at bounding box center [479, 737] width 76 height 95
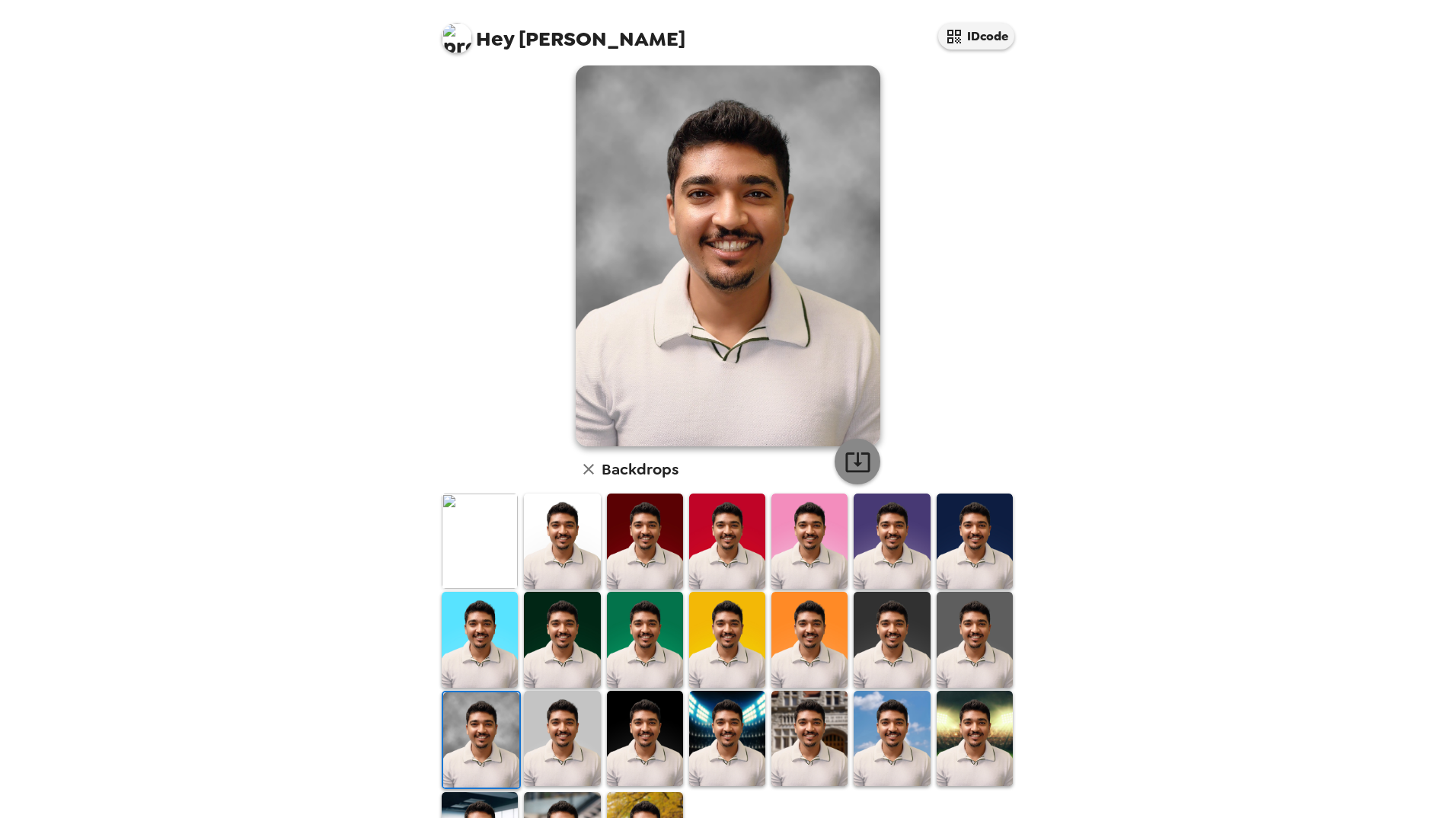
click at [845, 463] on icon "button" at bounding box center [858, 462] width 27 height 27
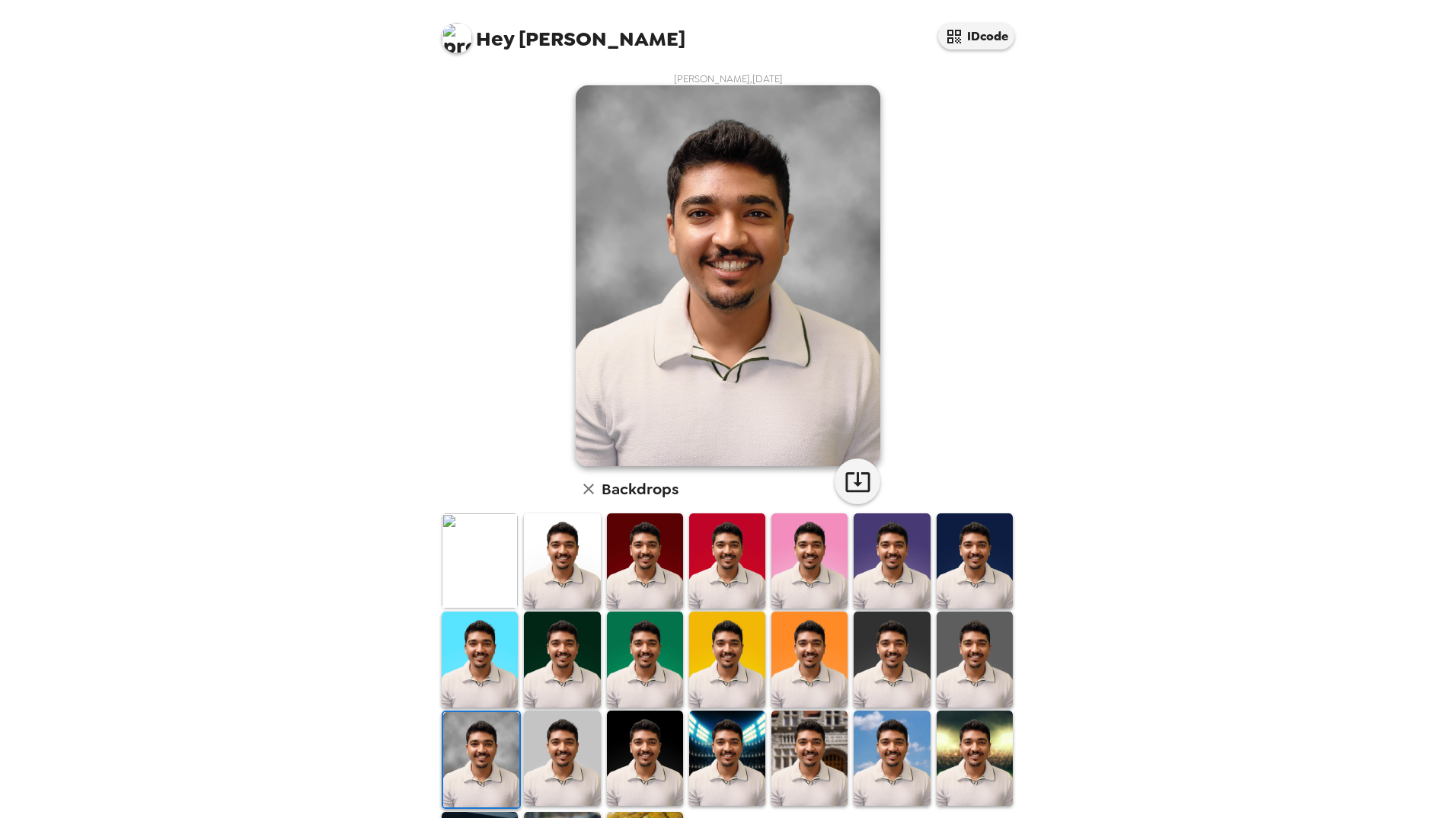
scroll to position [106, 0]
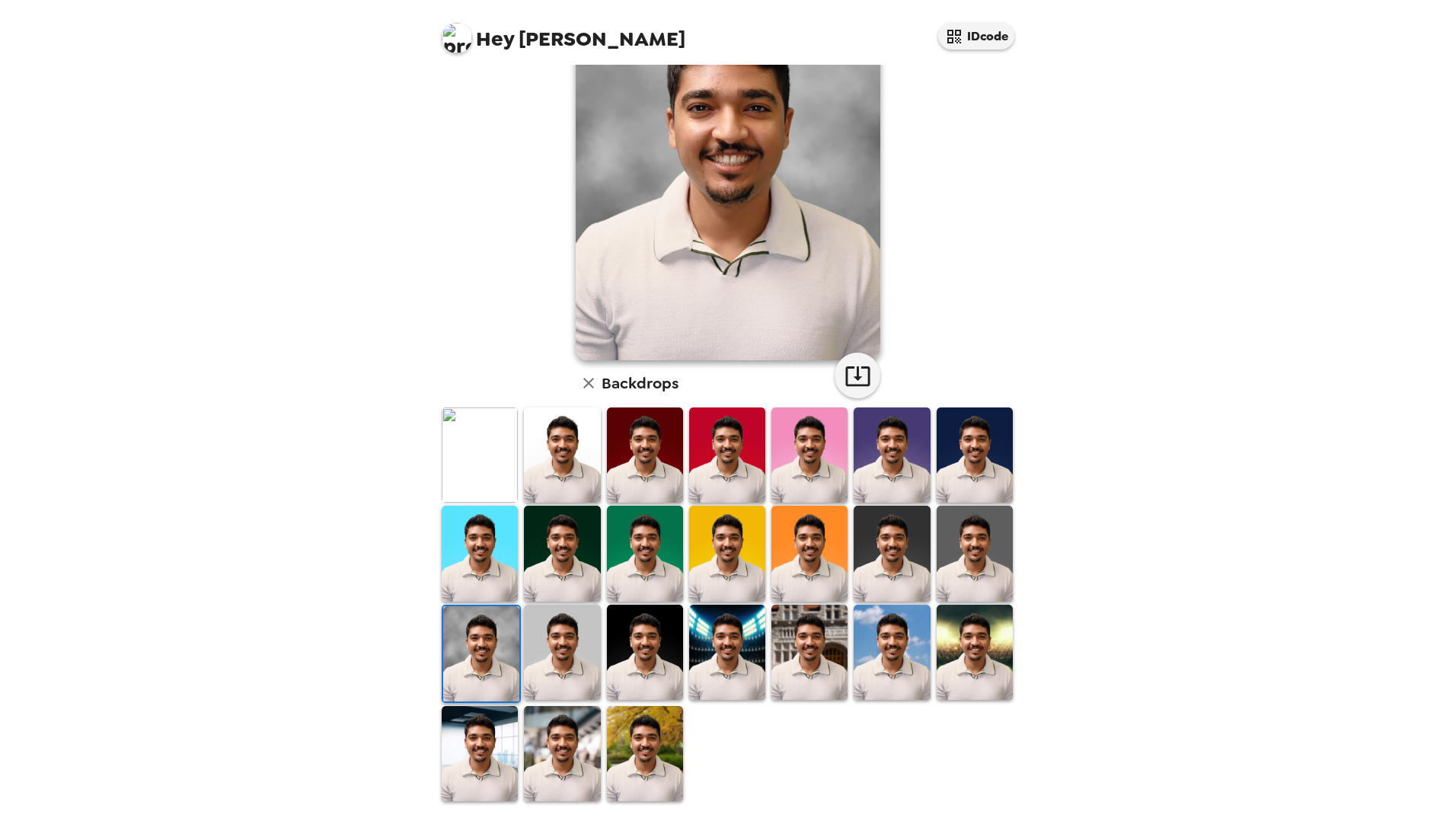
click at [462, 746] on img at bounding box center [479, 753] width 76 height 95
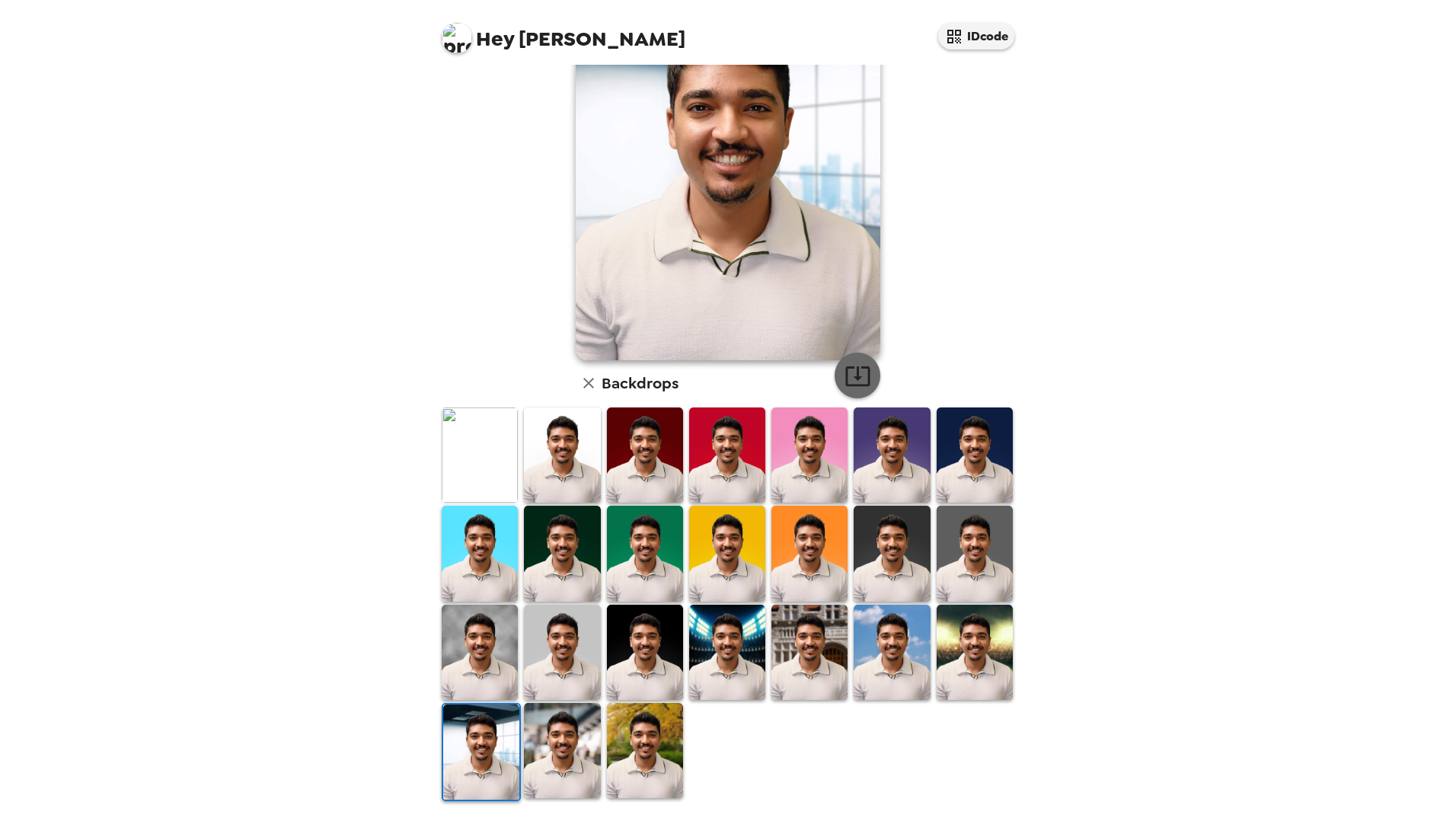
click at [845, 389] on button "button" at bounding box center [858, 375] width 45 height 45
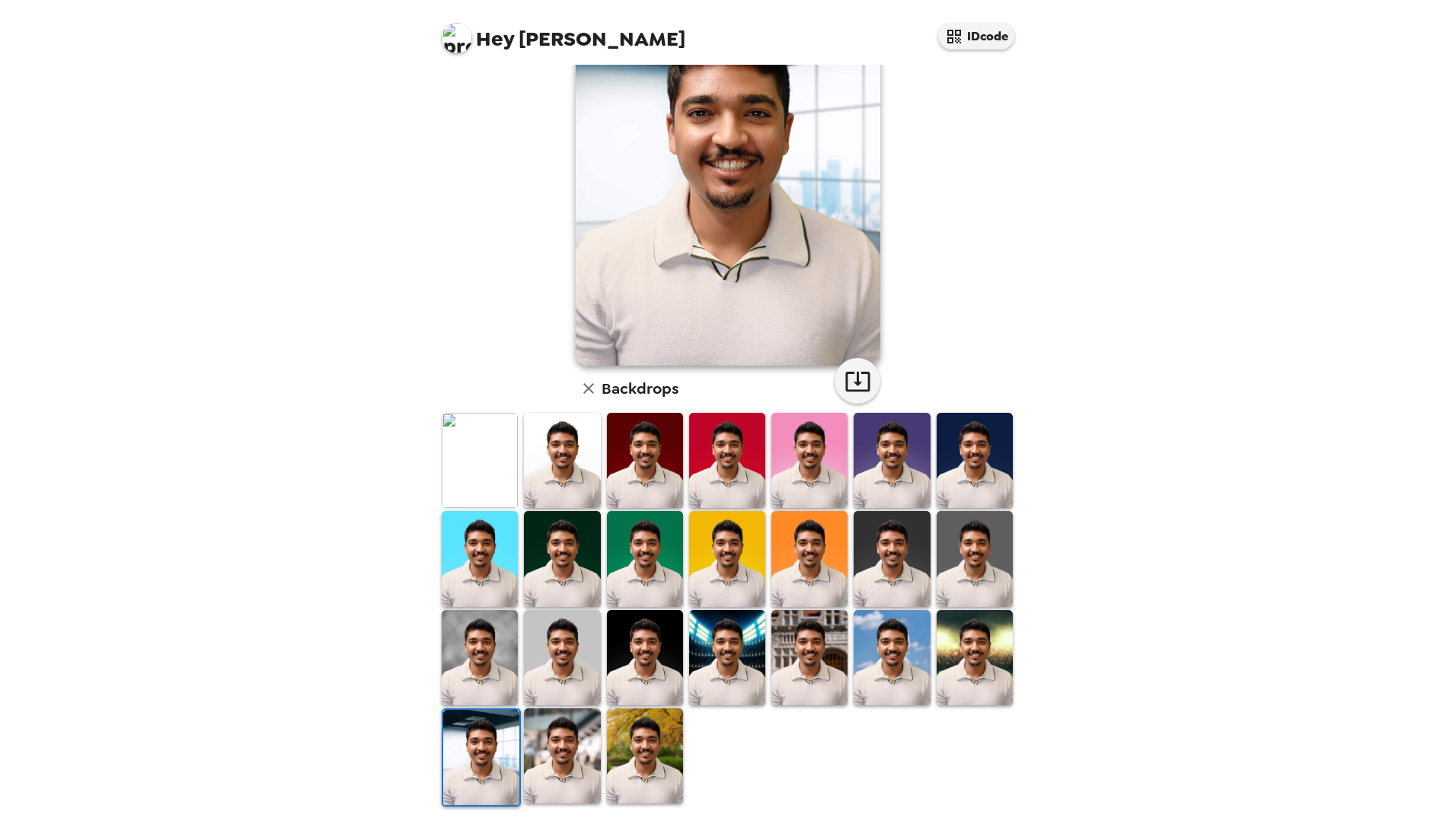
click at [561, 743] on img at bounding box center [561, 755] width 76 height 95
